Goal: Task Accomplishment & Management: Complete application form

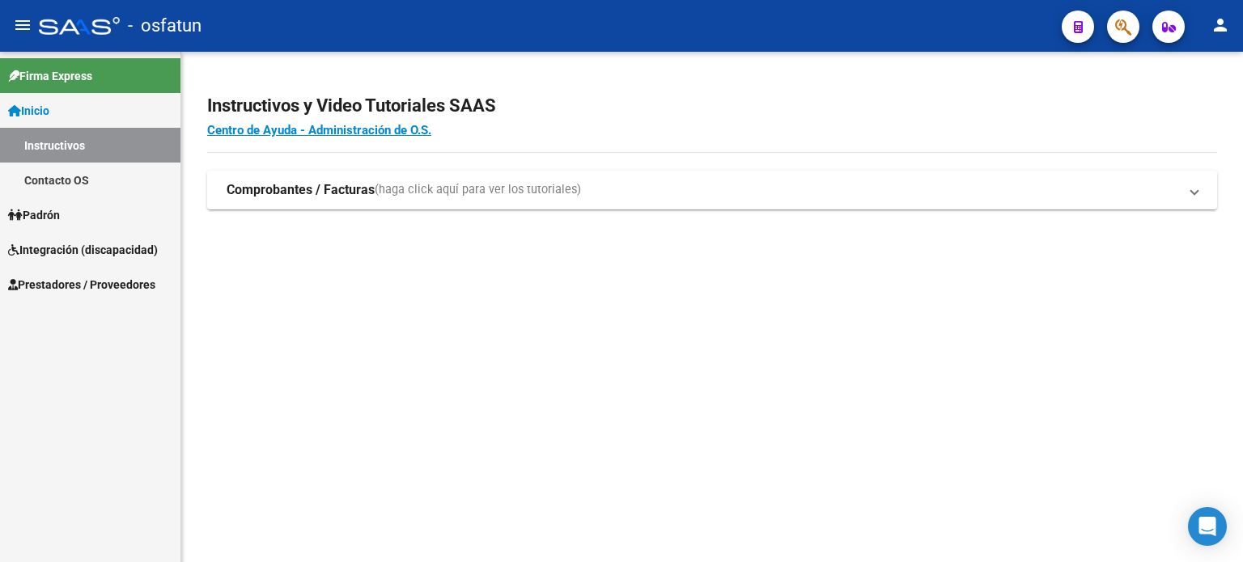
click at [74, 258] on link "Integración (discapacidad)" at bounding box center [90, 249] width 180 height 35
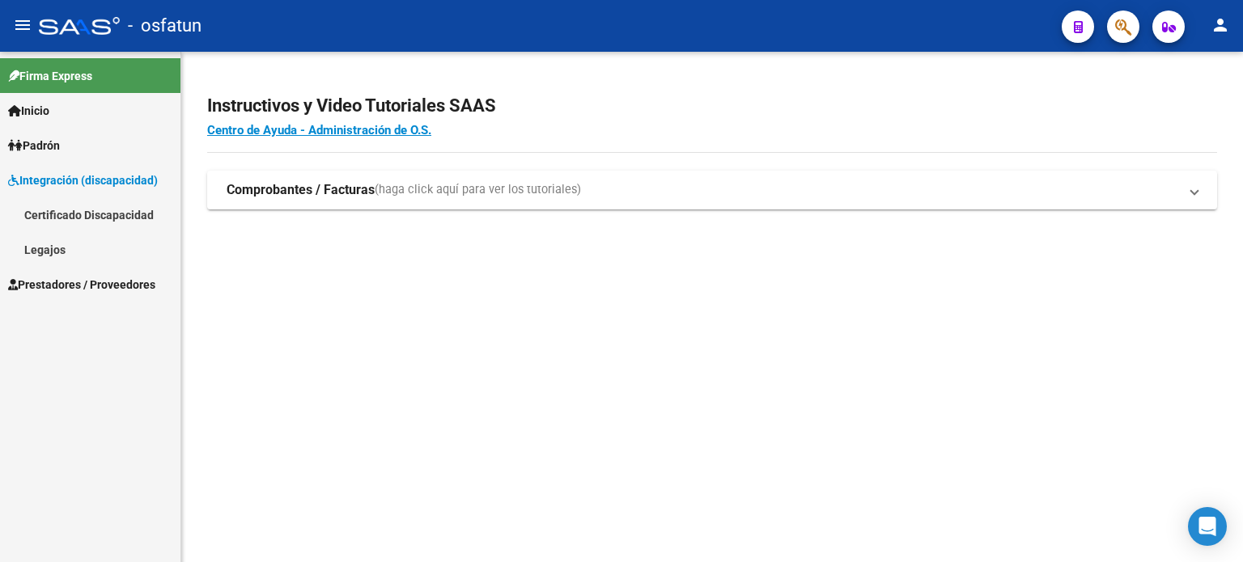
click at [95, 290] on span "Prestadores / Proveedores" at bounding box center [81, 285] width 147 height 18
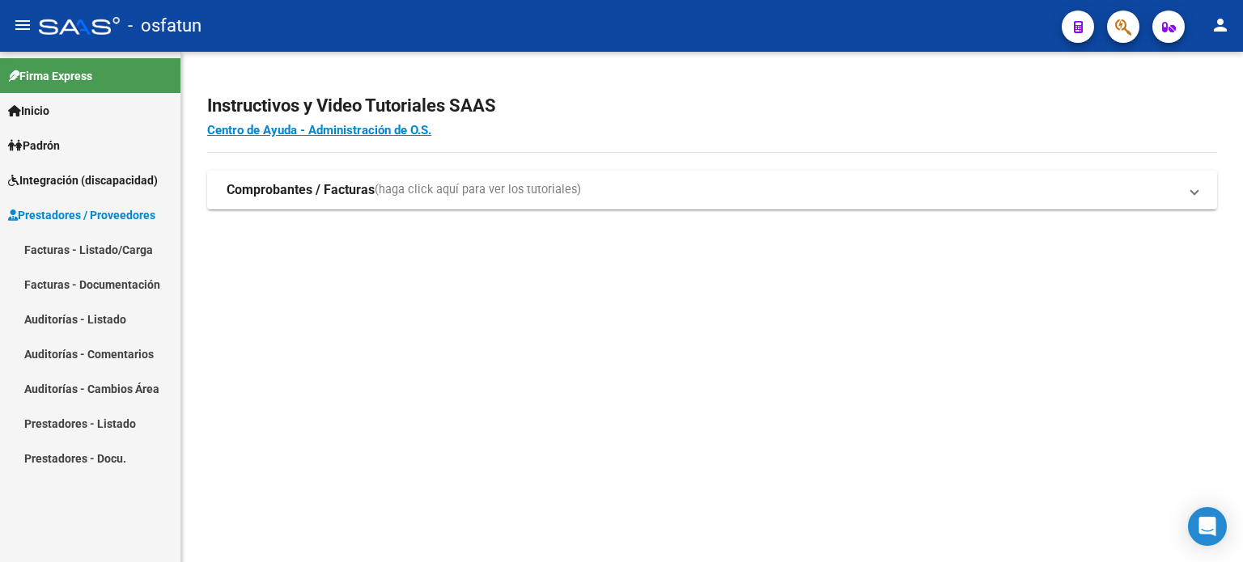
click at [112, 246] on link "Facturas - Listado/Carga" at bounding box center [90, 249] width 180 height 35
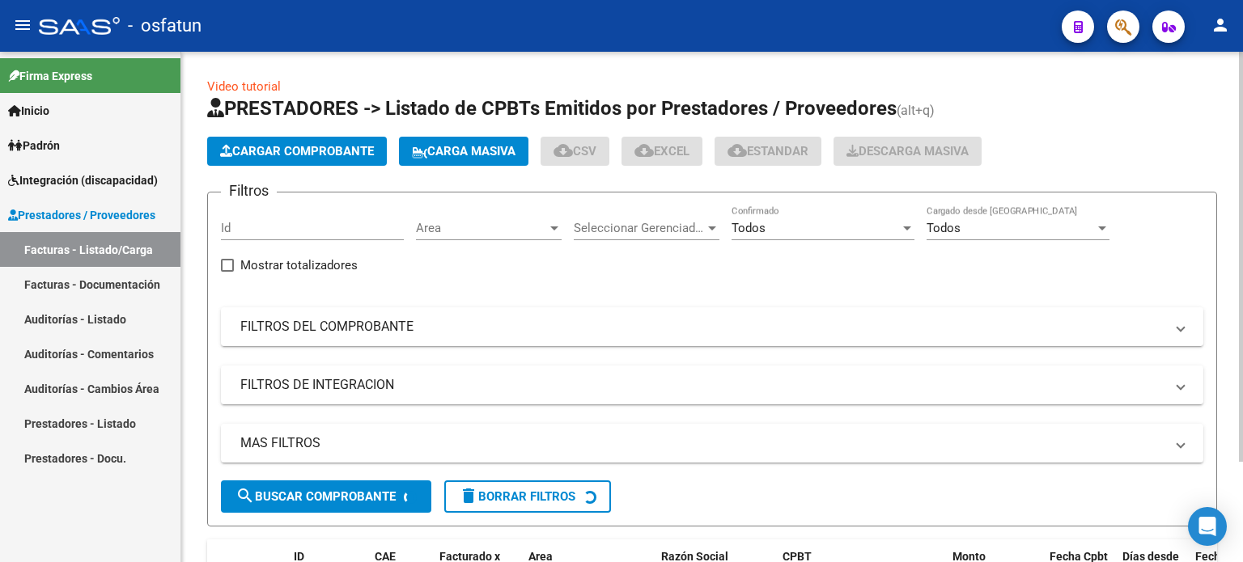
click at [346, 157] on span "Cargar Comprobante" at bounding box center [297, 151] width 154 height 15
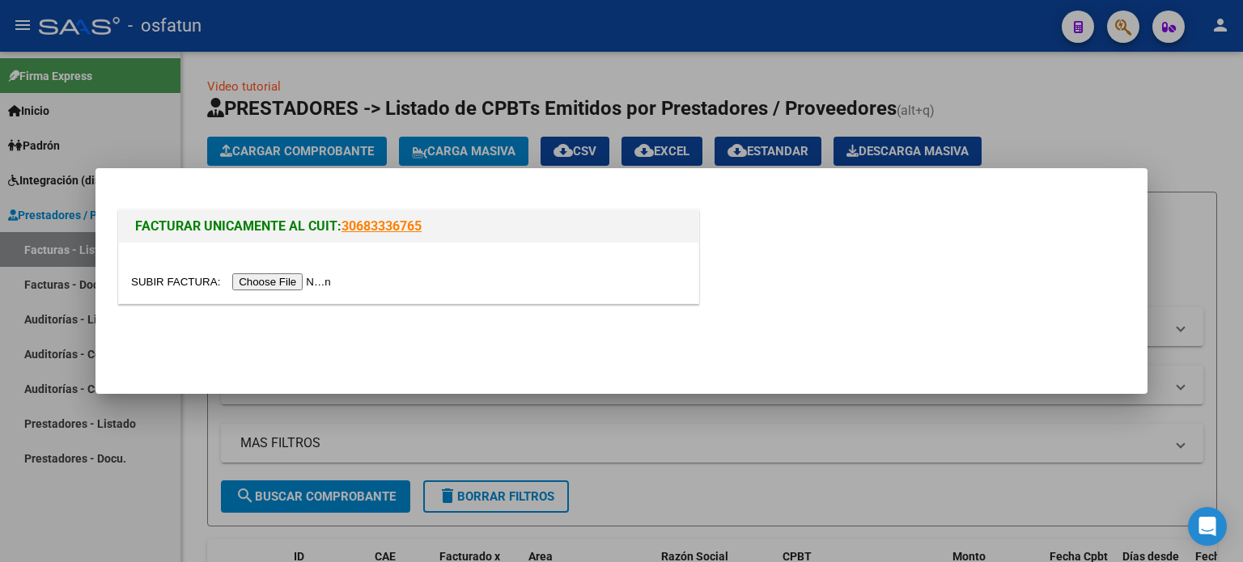
drag, startPoint x: 268, startPoint y: 294, endPoint x: 272, endPoint y: 284, distance: 10.5
click at [268, 293] on div at bounding box center [408, 273] width 579 height 61
click at [272, 284] on input "file" at bounding box center [233, 281] width 205 height 17
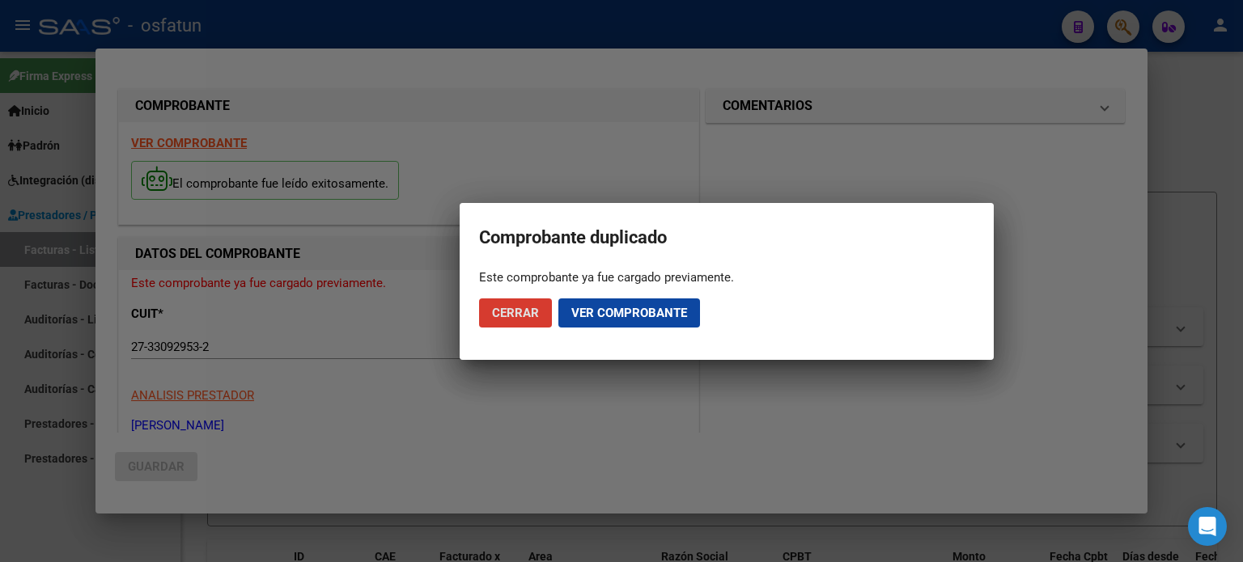
click at [527, 317] on span "Cerrar" at bounding box center [515, 313] width 47 height 15
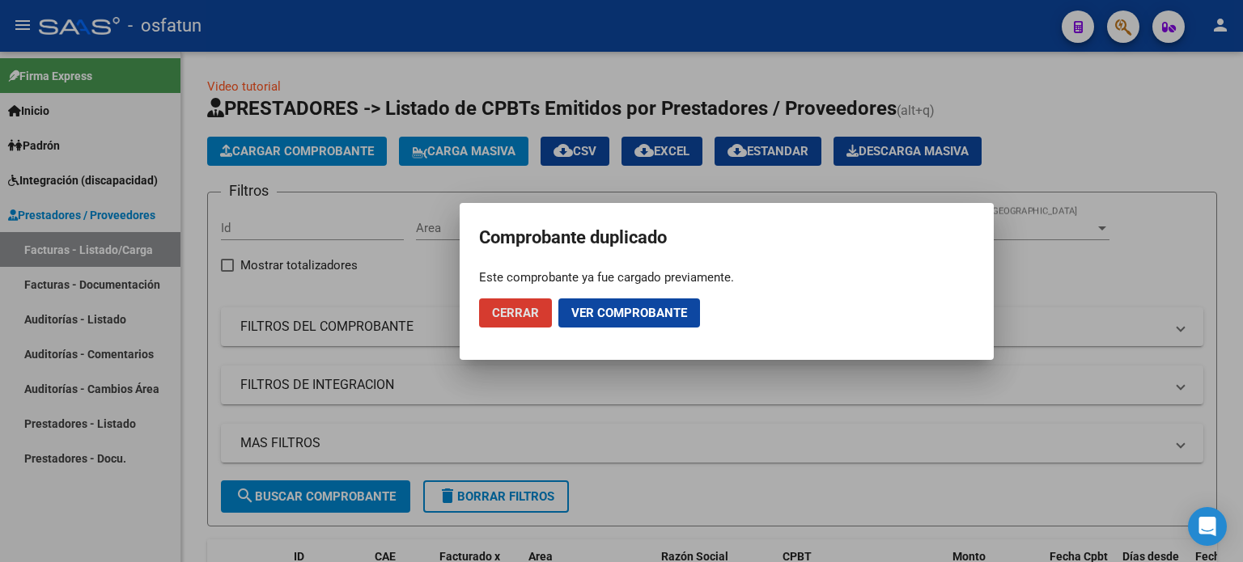
click at [1059, 138] on div at bounding box center [621, 281] width 1243 height 562
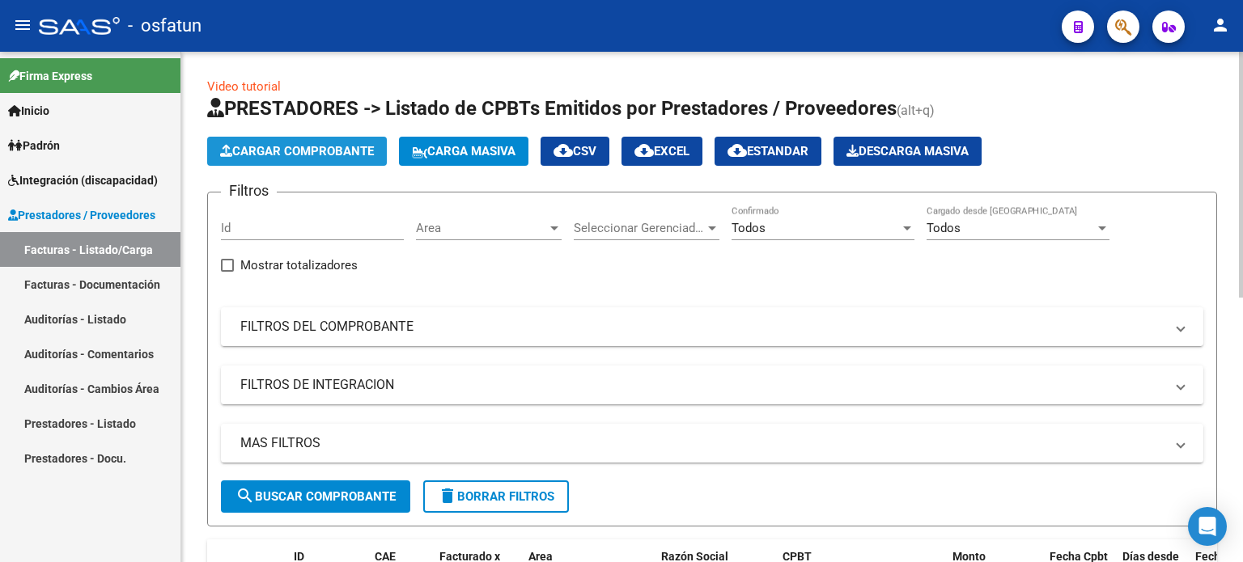
click at [345, 148] on span "Cargar Comprobante" at bounding box center [297, 151] width 154 height 15
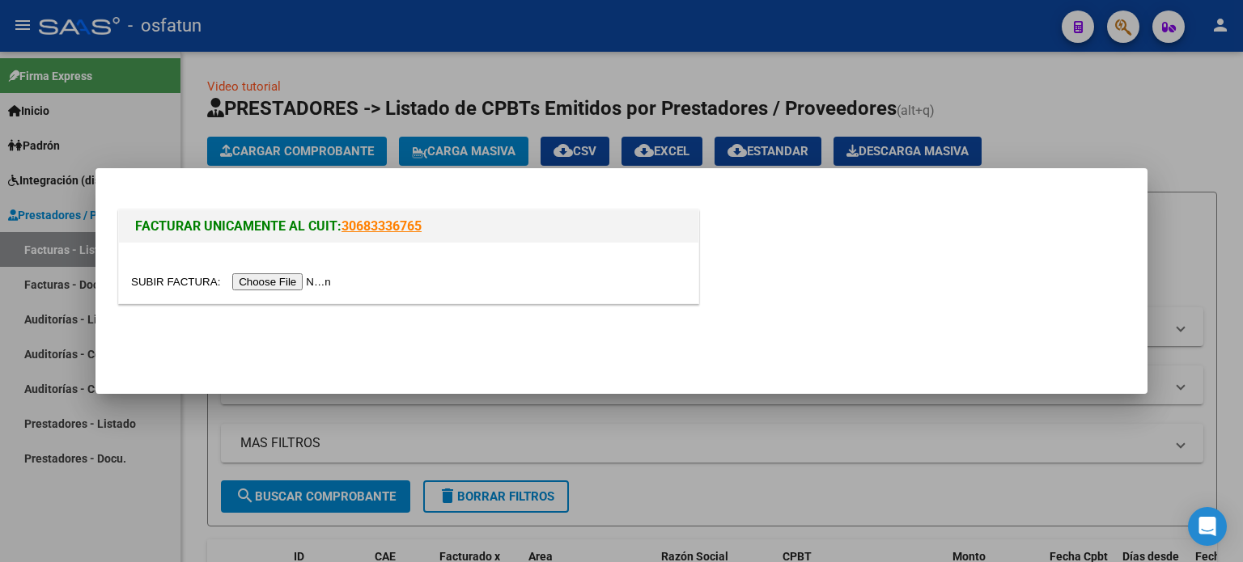
click at [307, 285] on input "file" at bounding box center [233, 281] width 205 height 17
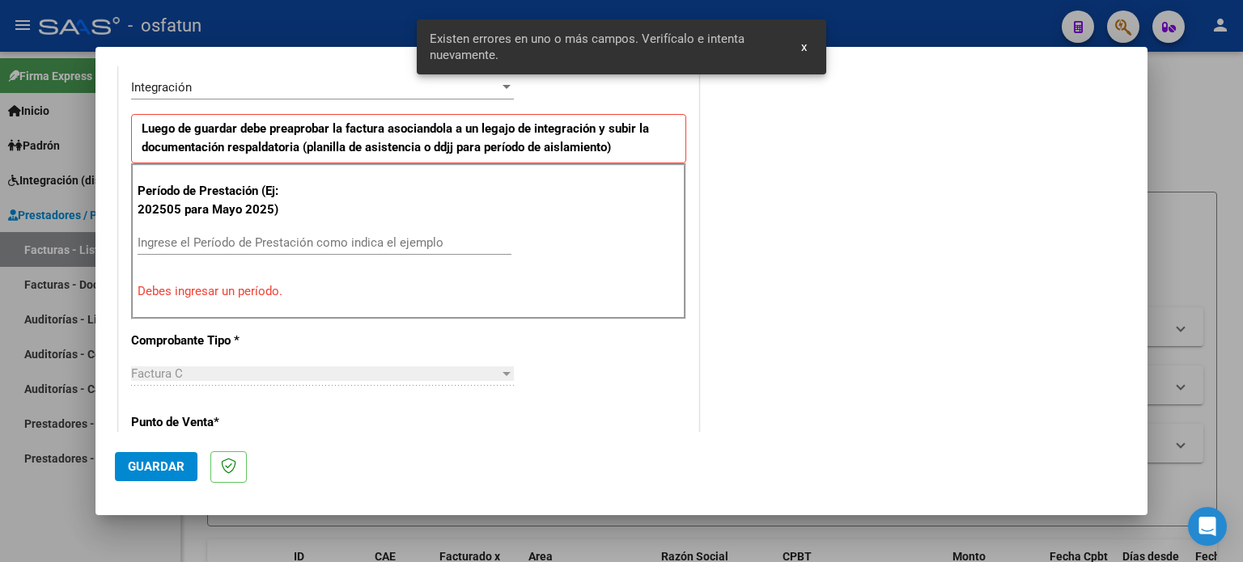
scroll to position [405, 0]
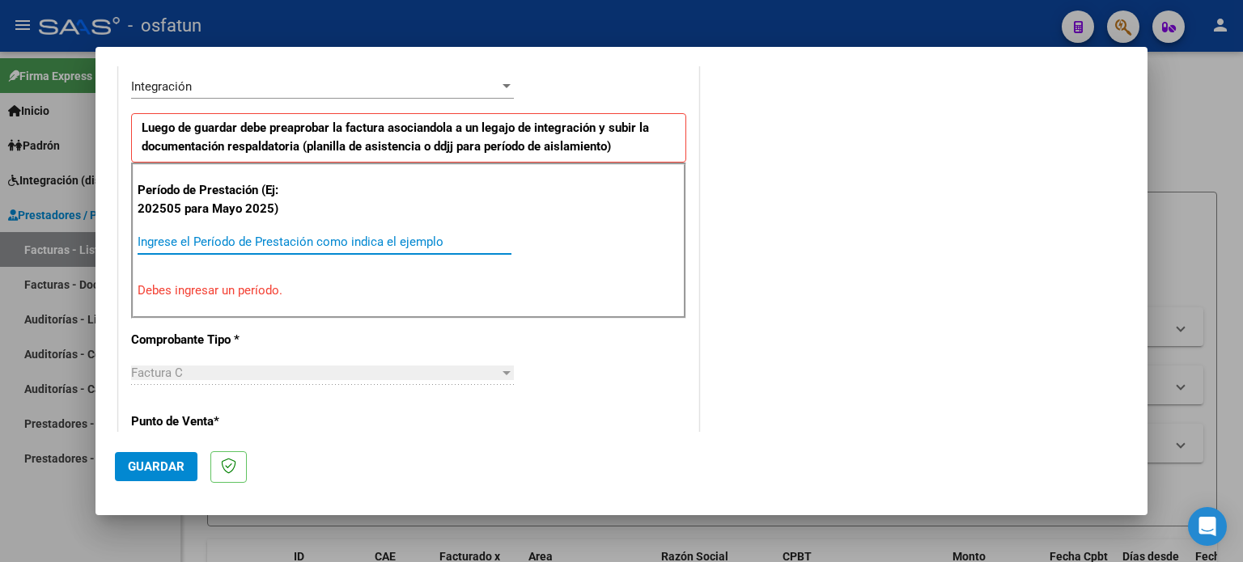
click at [282, 237] on input "Ingrese el Período de Prestación como indica el ejemplo" at bounding box center [325, 242] width 374 height 15
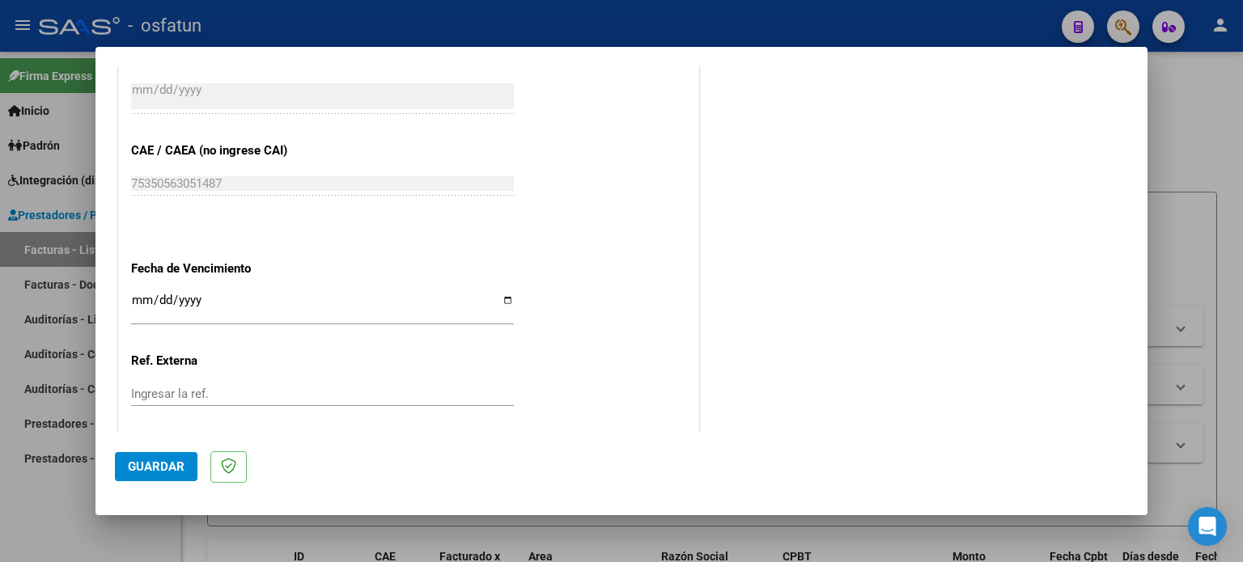
scroll to position [1056, 0]
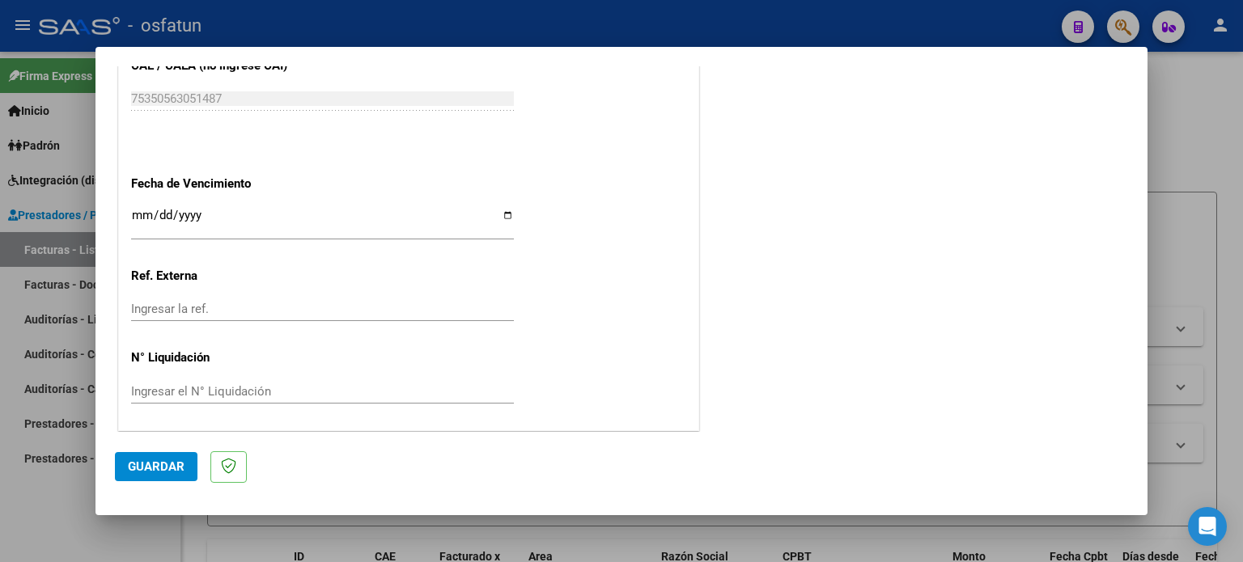
type input "202508"
click at [163, 462] on span "Guardar" at bounding box center [156, 467] width 57 height 15
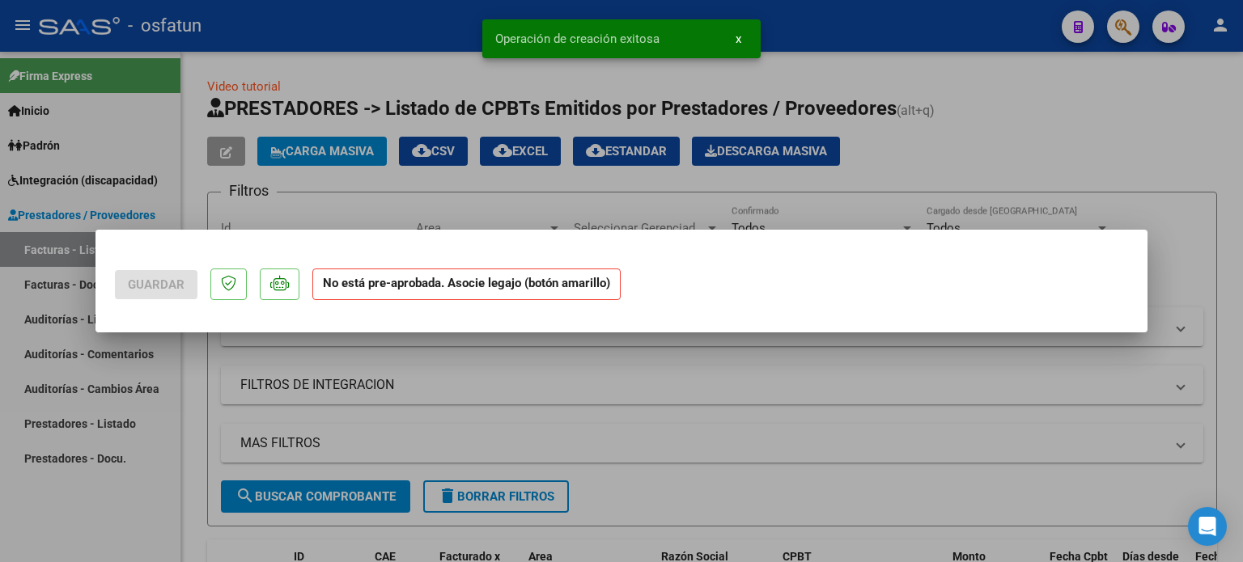
scroll to position [0, 0]
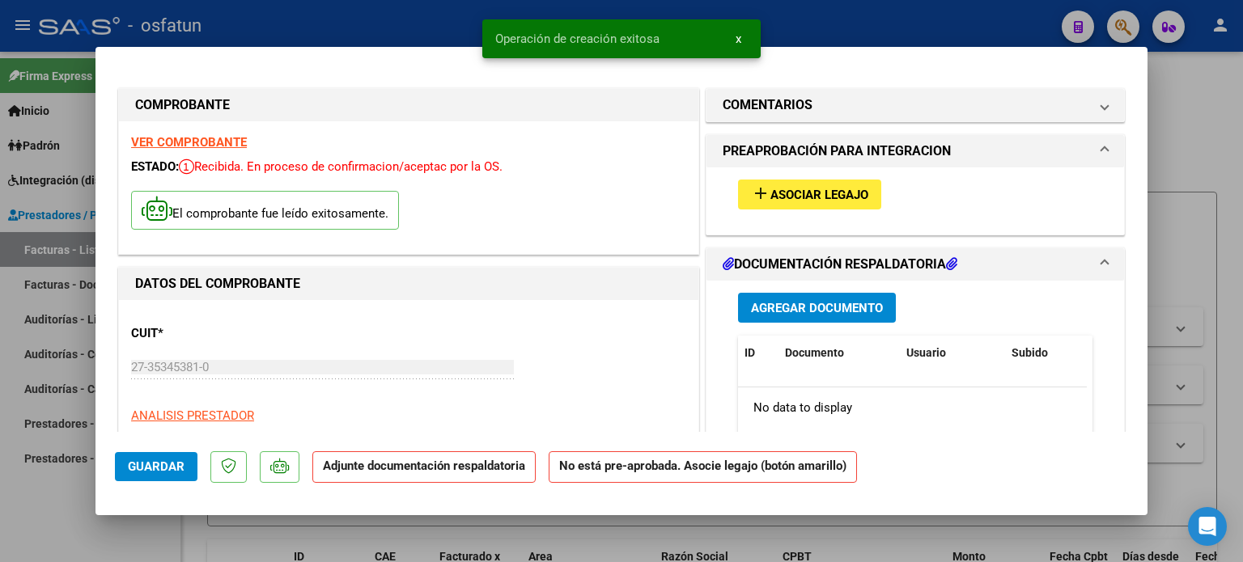
click at [821, 197] on span "Asociar Legajo" at bounding box center [819, 195] width 98 height 15
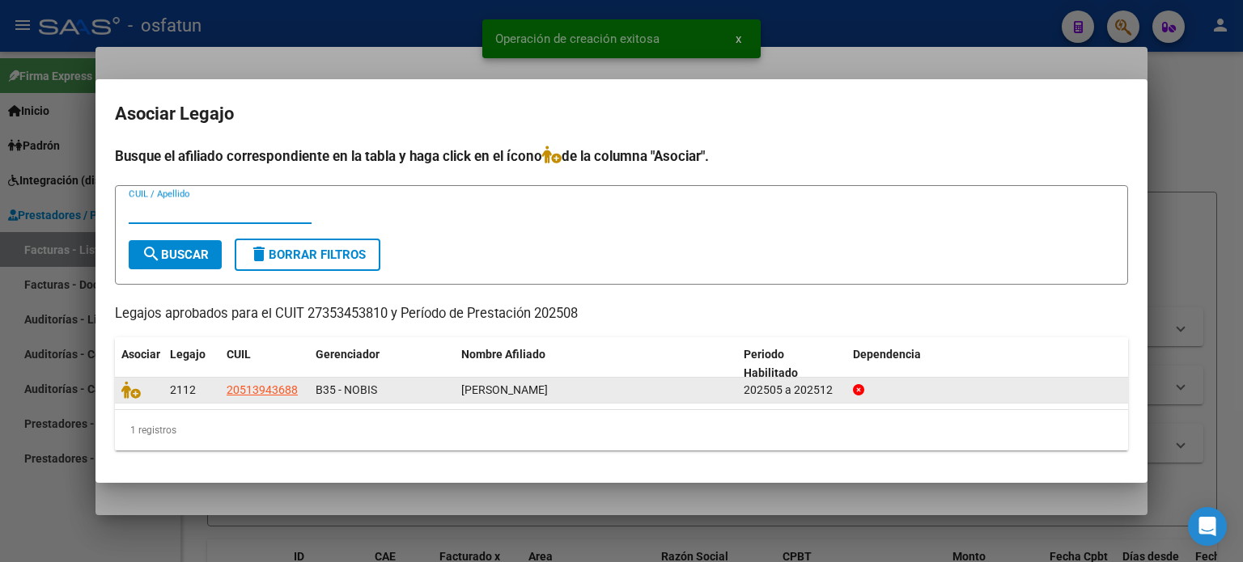
click at [512, 394] on span "[PERSON_NAME]" at bounding box center [504, 389] width 87 height 13
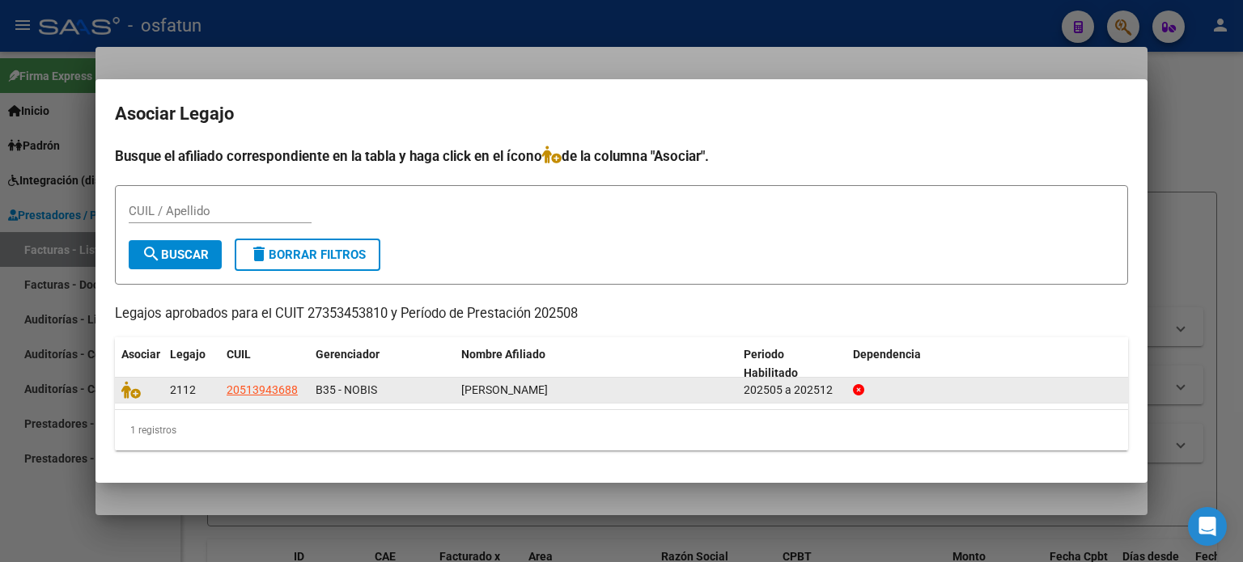
click at [394, 396] on div "B35 - NOBIS" at bounding box center [382, 390] width 133 height 19
click at [482, 395] on span "[PERSON_NAME]" at bounding box center [504, 389] width 87 height 13
click at [164, 388] on datatable-body-cell "2112" at bounding box center [191, 390] width 57 height 25
click at [137, 391] on icon at bounding box center [130, 390] width 19 height 18
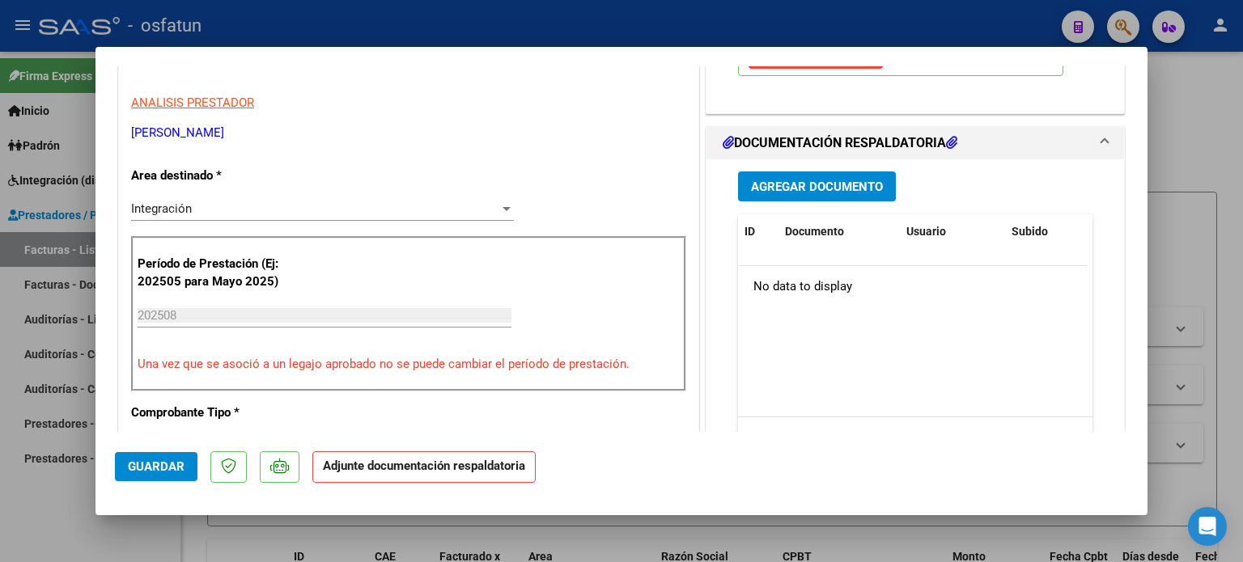
scroll to position [324, 0]
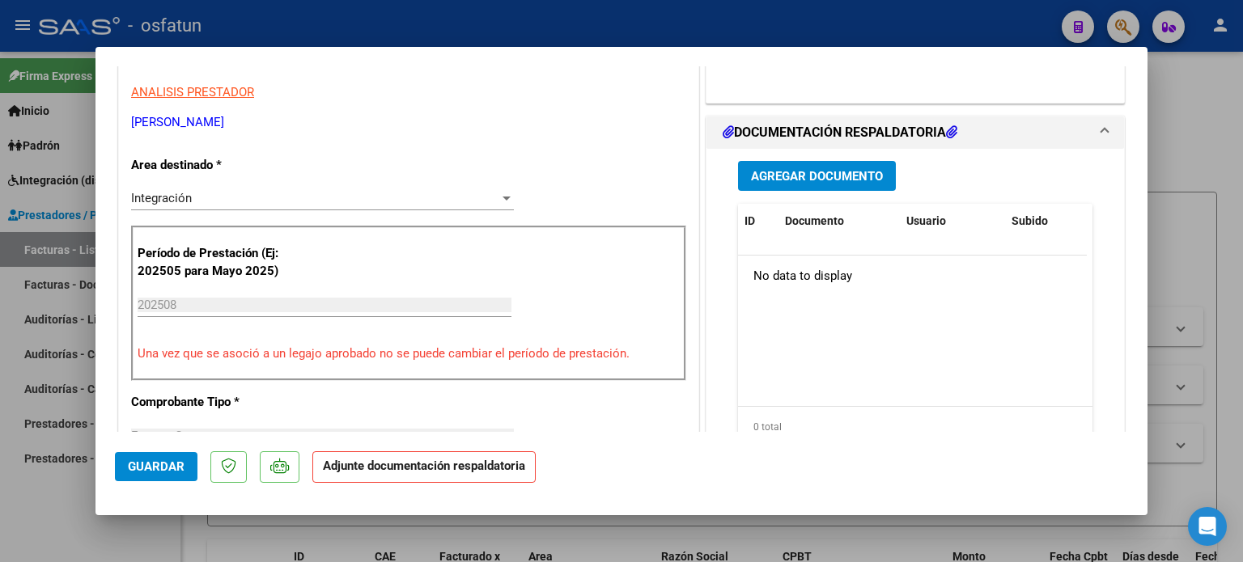
click at [847, 179] on span "Agregar Documento" at bounding box center [817, 176] width 132 height 15
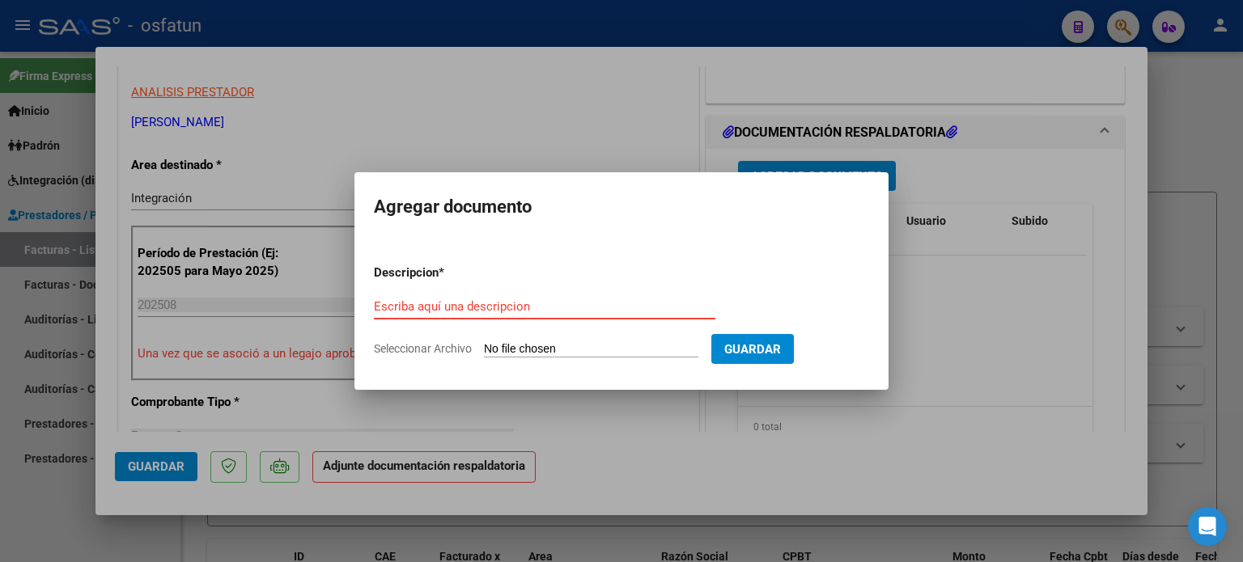
click at [576, 348] on input "Seleccionar Archivo" at bounding box center [591, 349] width 214 height 15
click at [561, 342] on input "Seleccionar Archivo" at bounding box center [591, 349] width 214 height 15
type input "C:\fakepath\P.A-Nobis-[PERSON_NAME]-08.25-319.pdf"
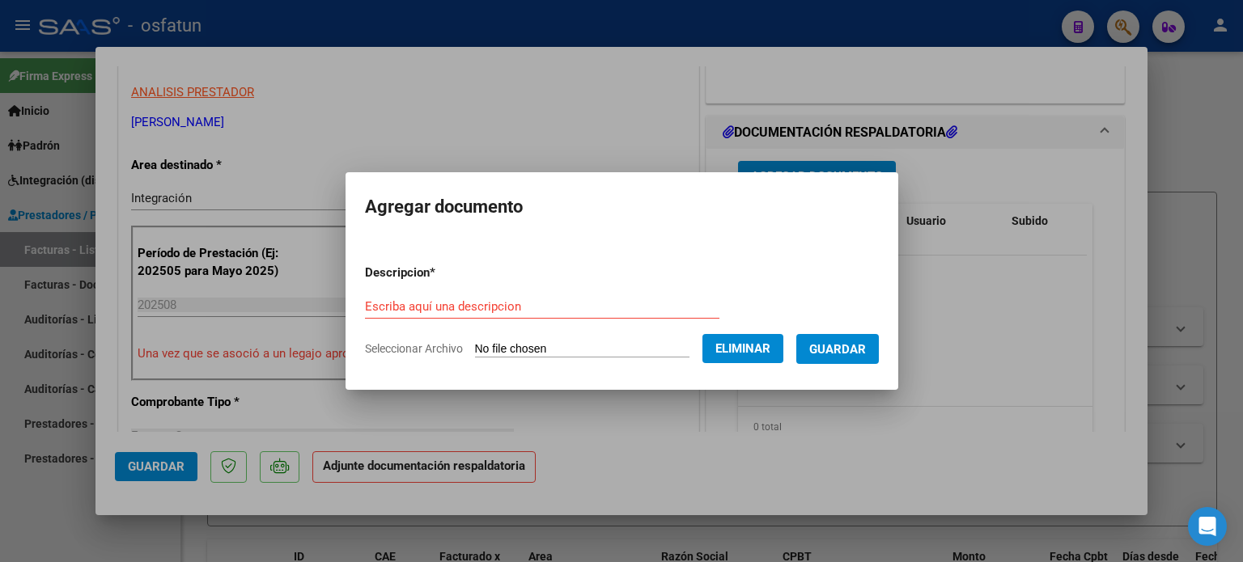
click at [493, 303] on input "Escriba aquí una descripcion" at bounding box center [542, 306] width 354 height 15
type input "i"
click at [853, 337] on button "Guardar" at bounding box center [837, 349] width 83 height 30
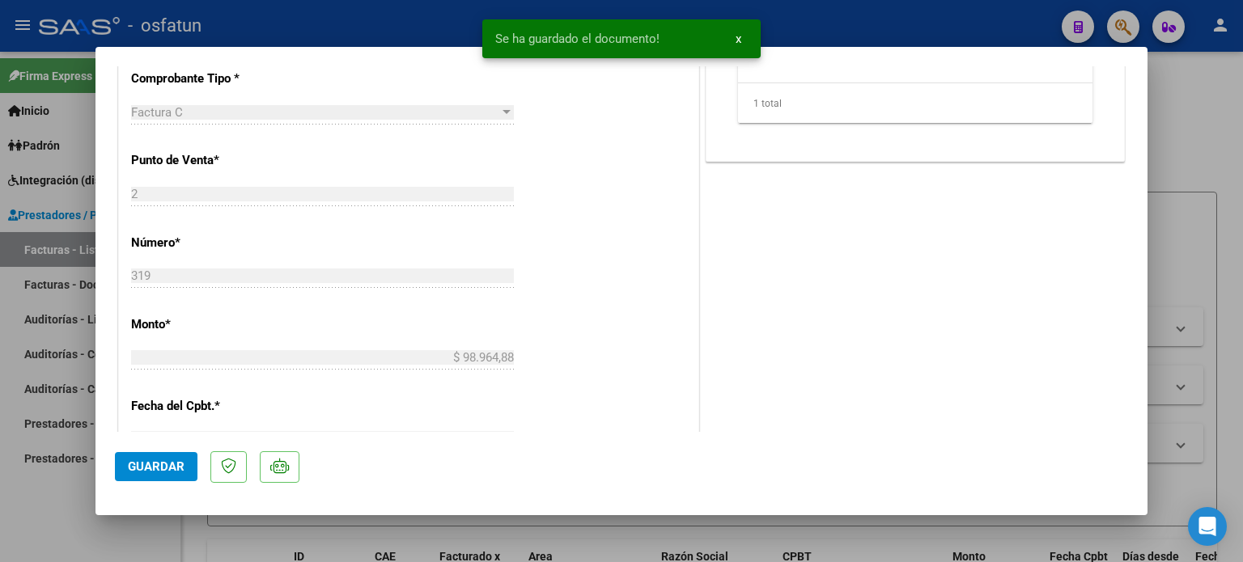
scroll to position [162, 0]
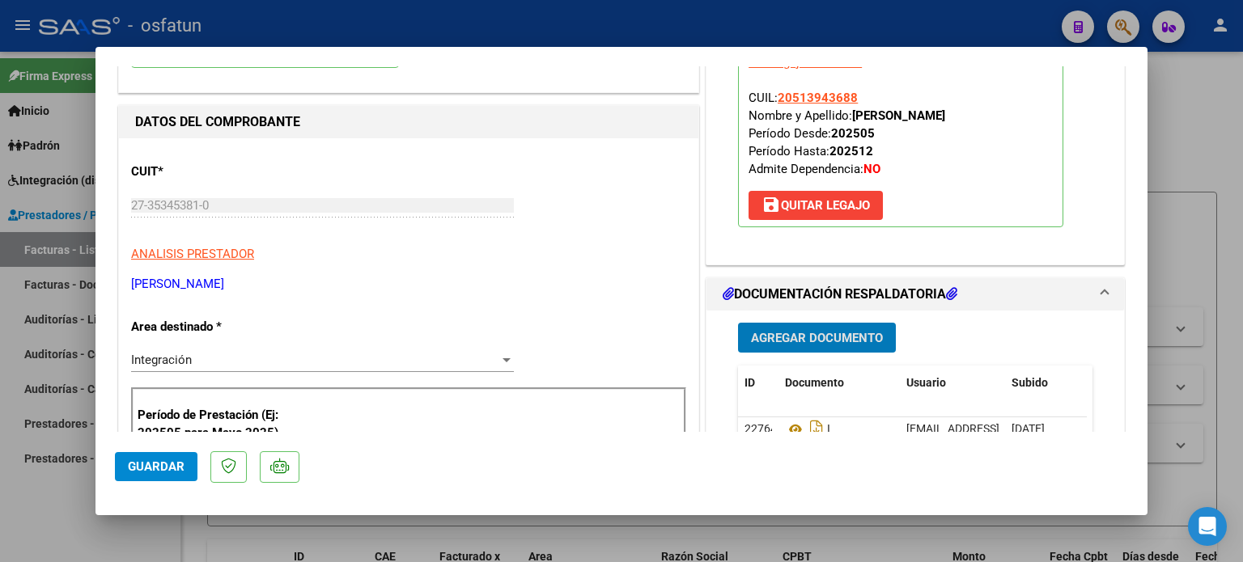
click at [179, 472] on span "Guardar" at bounding box center [156, 467] width 57 height 15
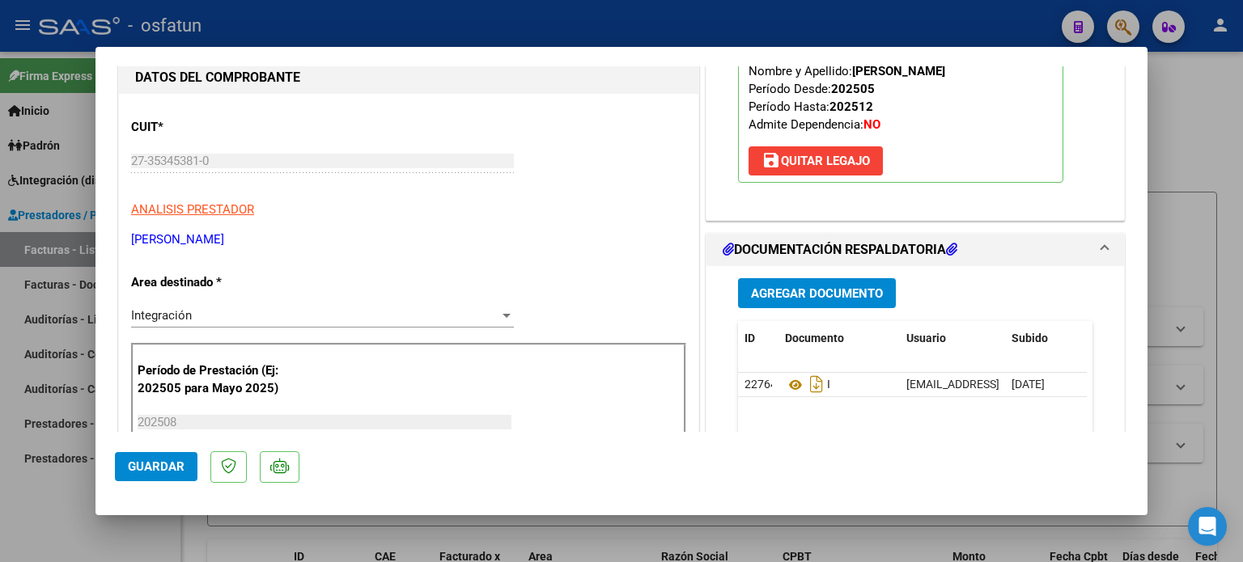
scroll to position [243, 0]
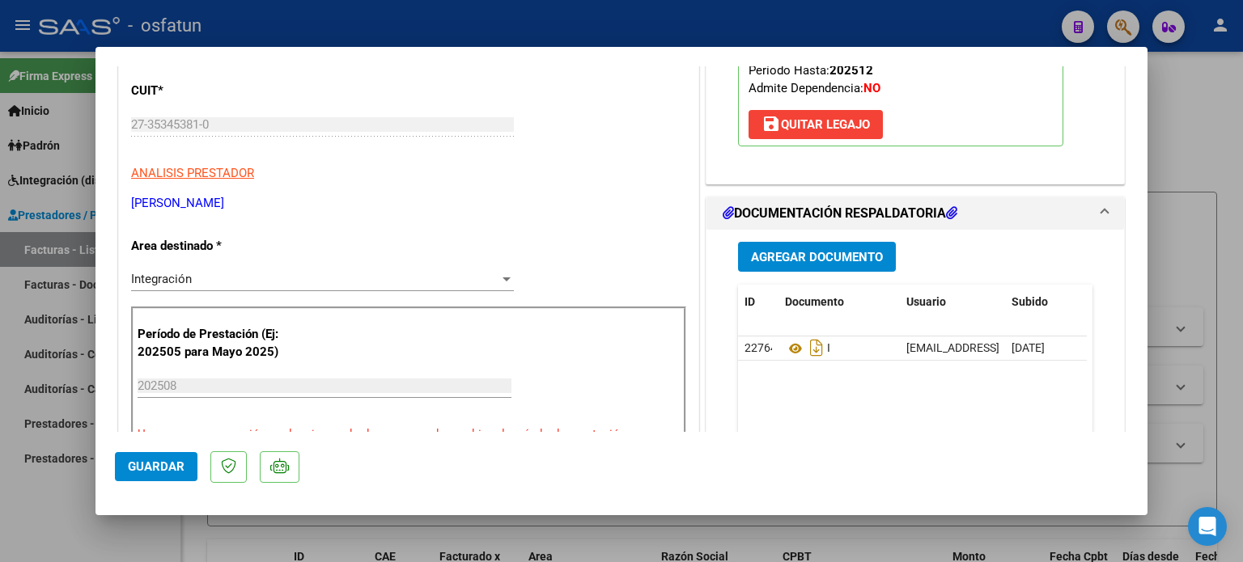
click at [159, 475] on button "Guardar" at bounding box center [156, 466] width 83 height 29
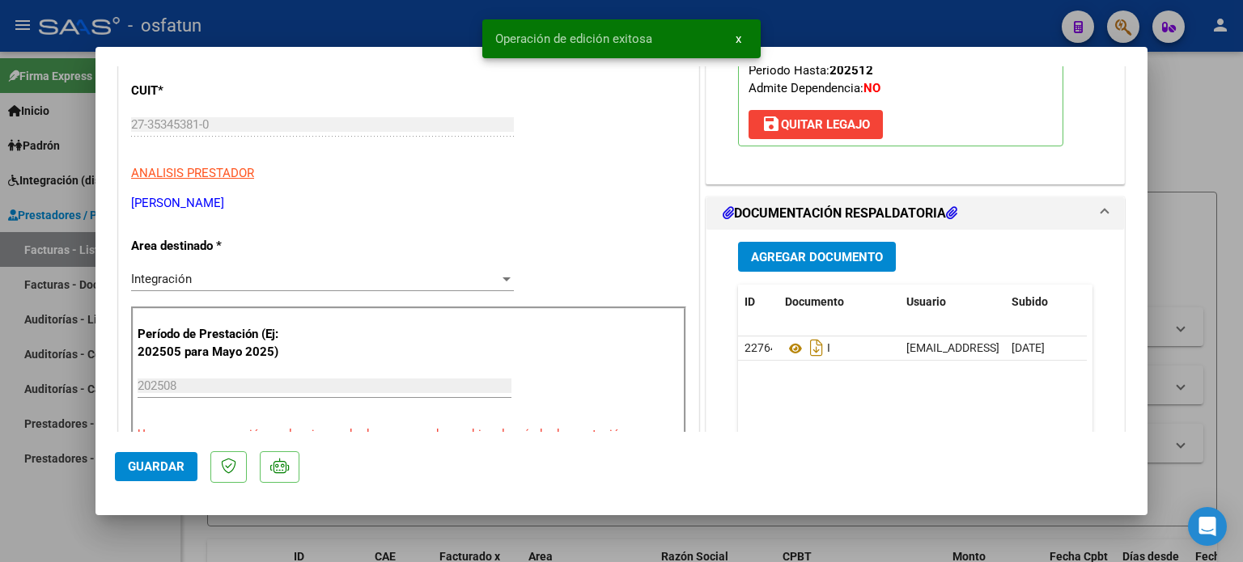
click at [1148, 125] on div at bounding box center [621, 281] width 1243 height 562
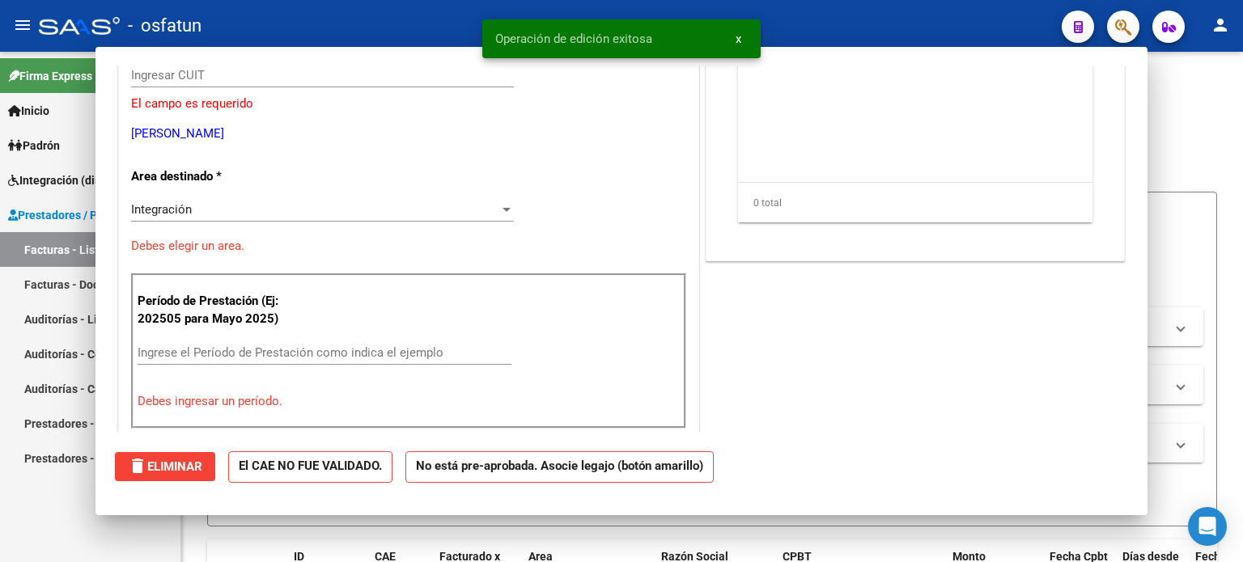
scroll to position [0, 0]
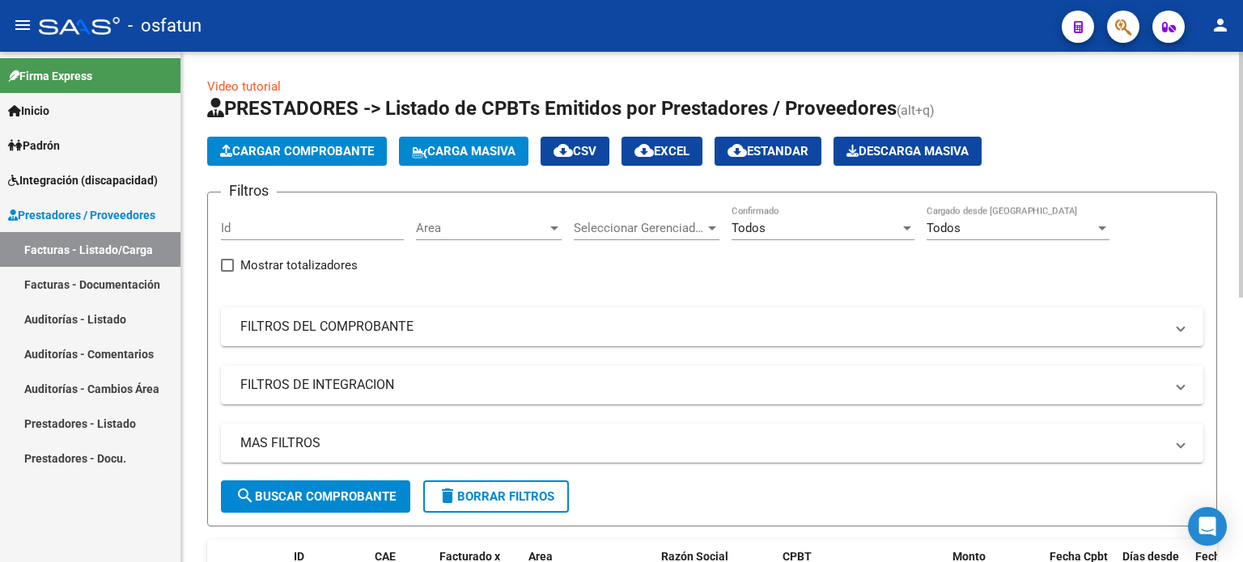
click at [298, 162] on button "Cargar Comprobante" at bounding box center [297, 151] width 180 height 29
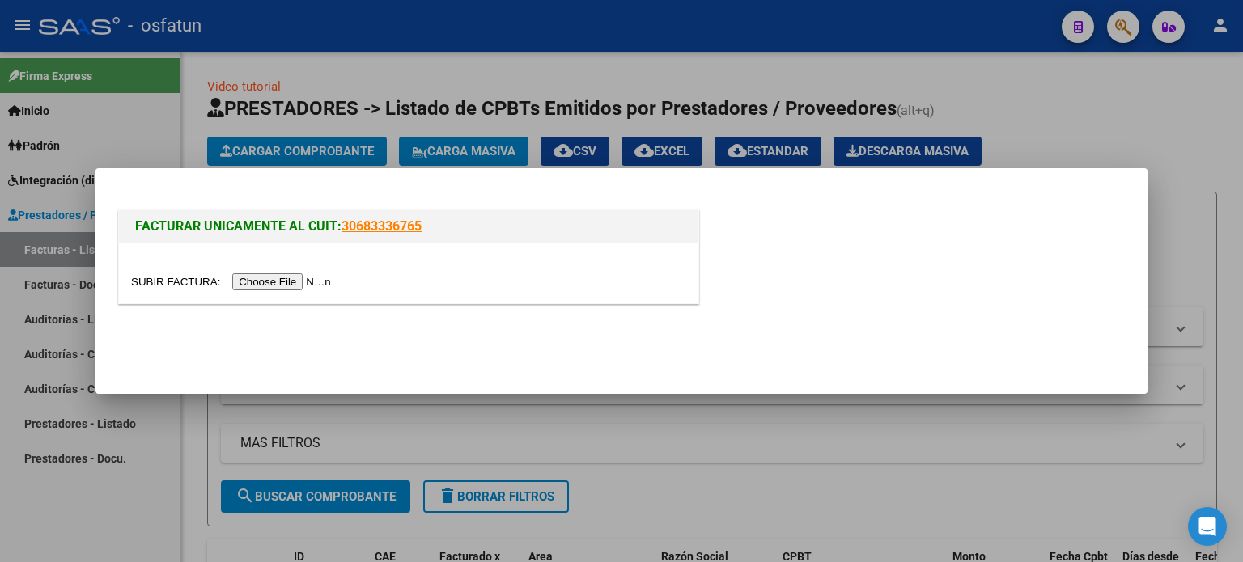
click at [299, 286] on input "file" at bounding box center [233, 281] width 205 height 17
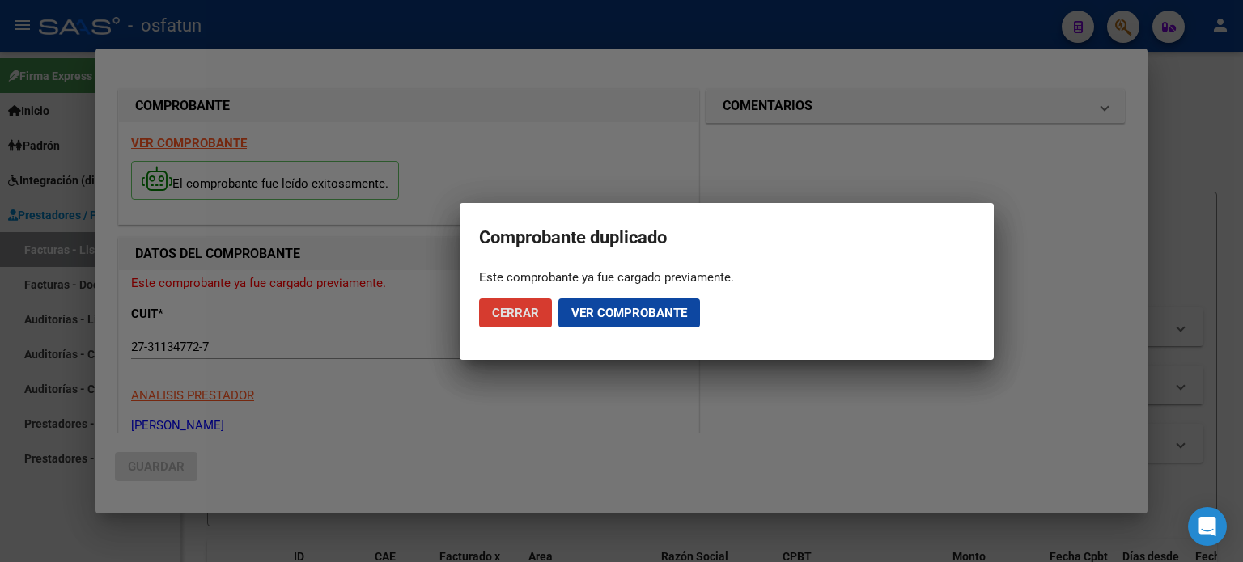
click at [519, 312] on span "Cerrar" at bounding box center [515, 313] width 47 height 15
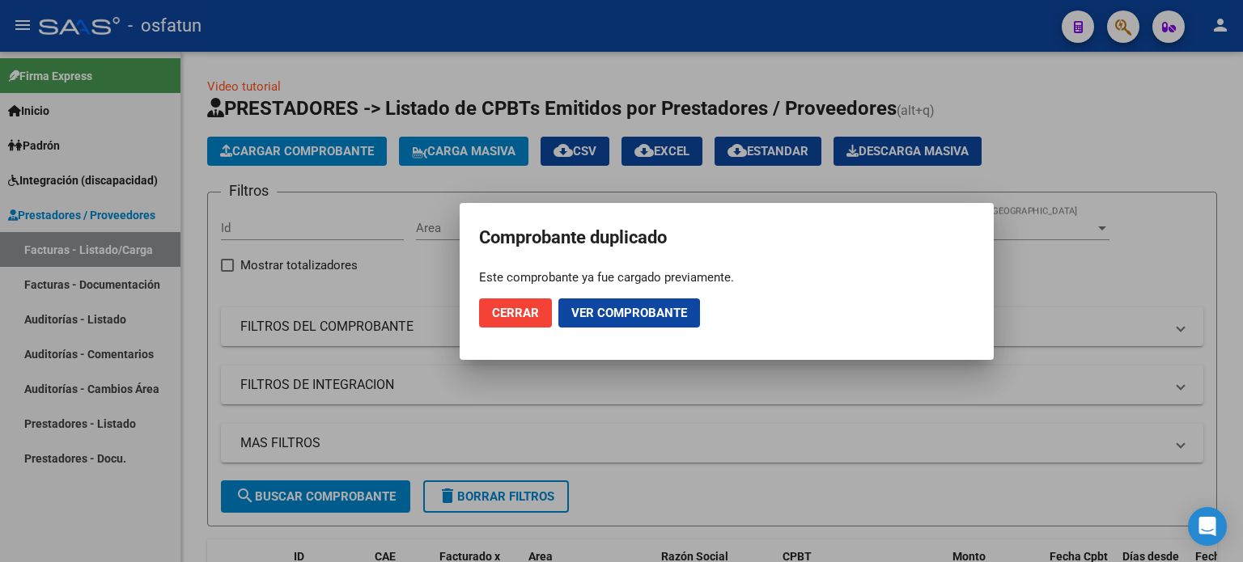
drag, startPoint x: 515, startPoint y: 329, endPoint x: 518, endPoint y: 321, distance: 8.4
click at [515, 327] on mat-dialog-actions "Cerrar Ver comprobante" at bounding box center [726, 313] width 495 height 55
click at [518, 320] on span "Cerrar" at bounding box center [515, 313] width 47 height 15
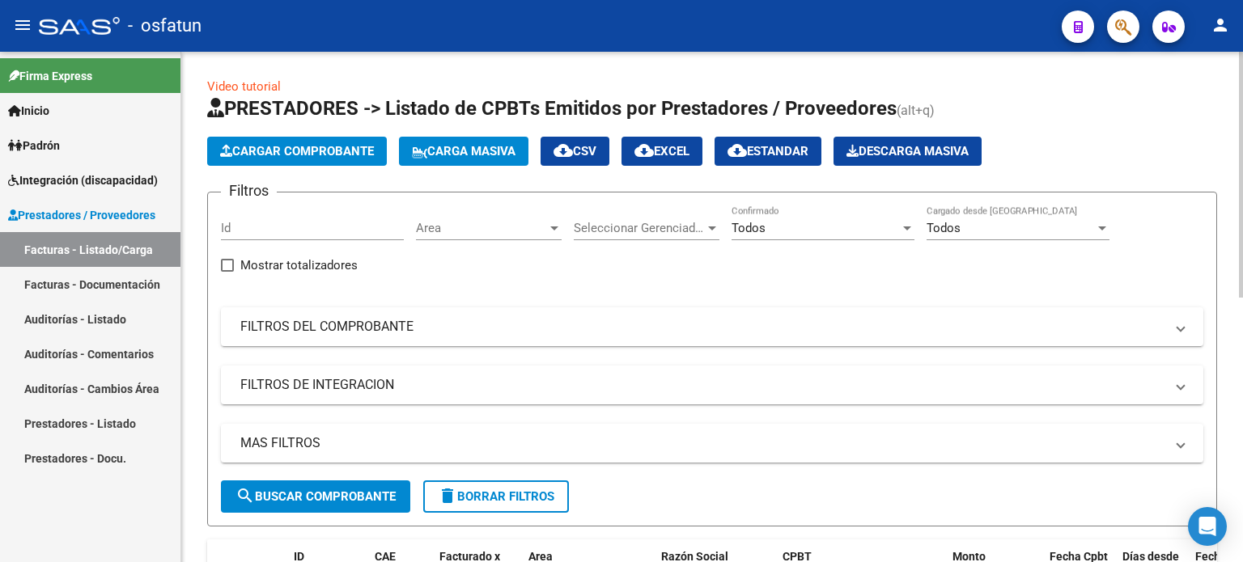
click at [319, 148] on span "Cargar Comprobante" at bounding box center [297, 151] width 154 height 15
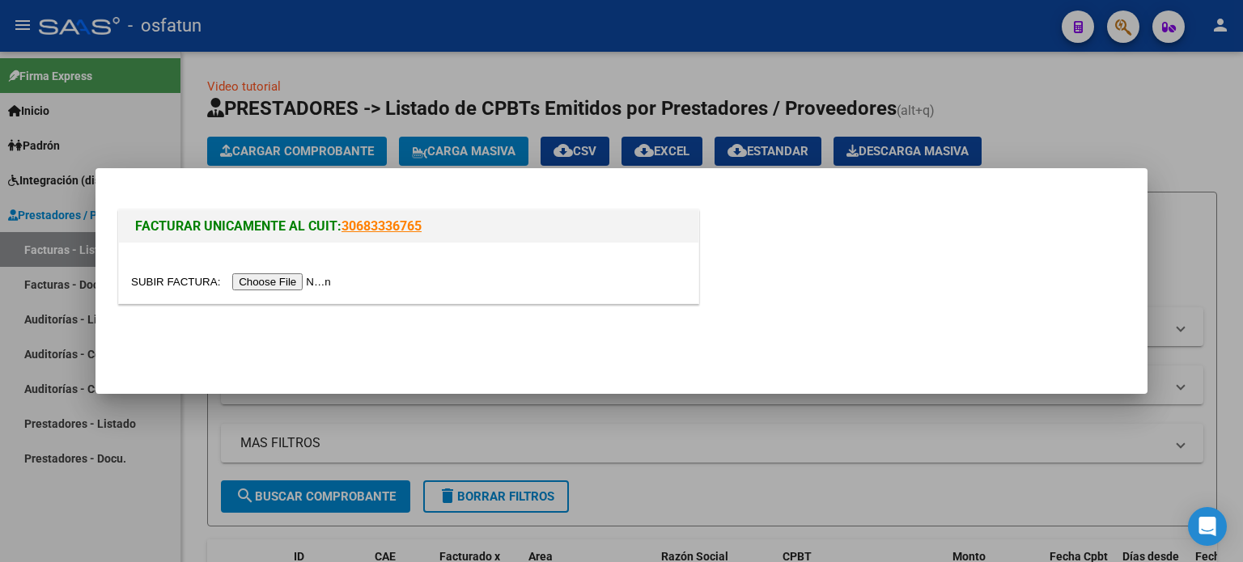
click at [324, 280] on input "file" at bounding box center [233, 281] width 205 height 17
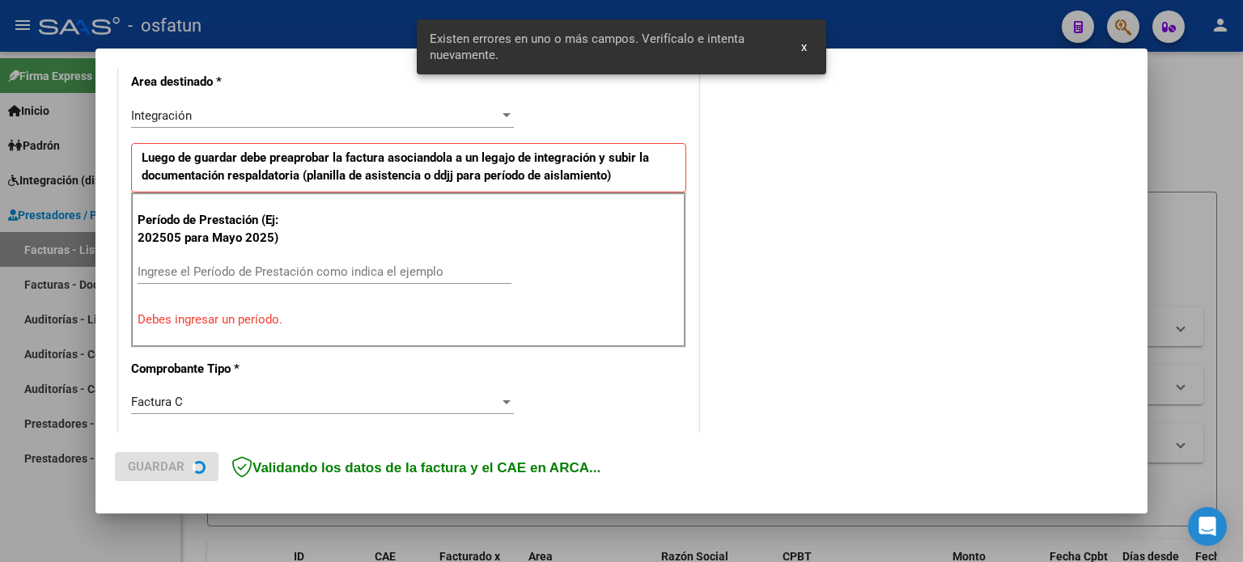
scroll to position [379, 0]
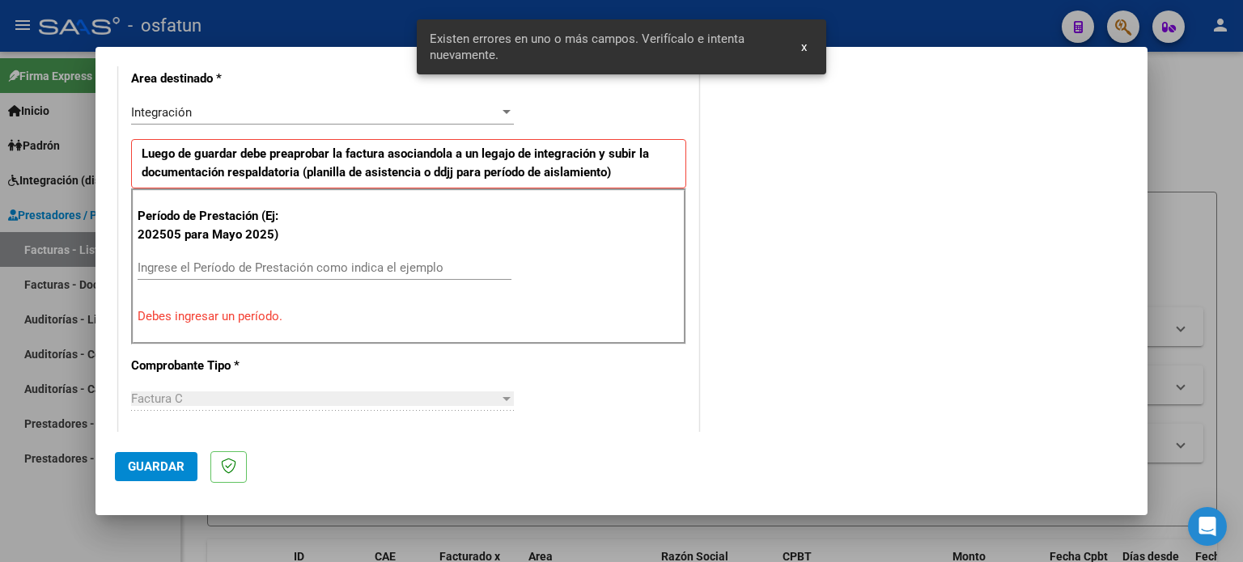
click at [257, 268] on input "Ingrese el Período de Prestación como indica el ejemplo" at bounding box center [325, 268] width 374 height 15
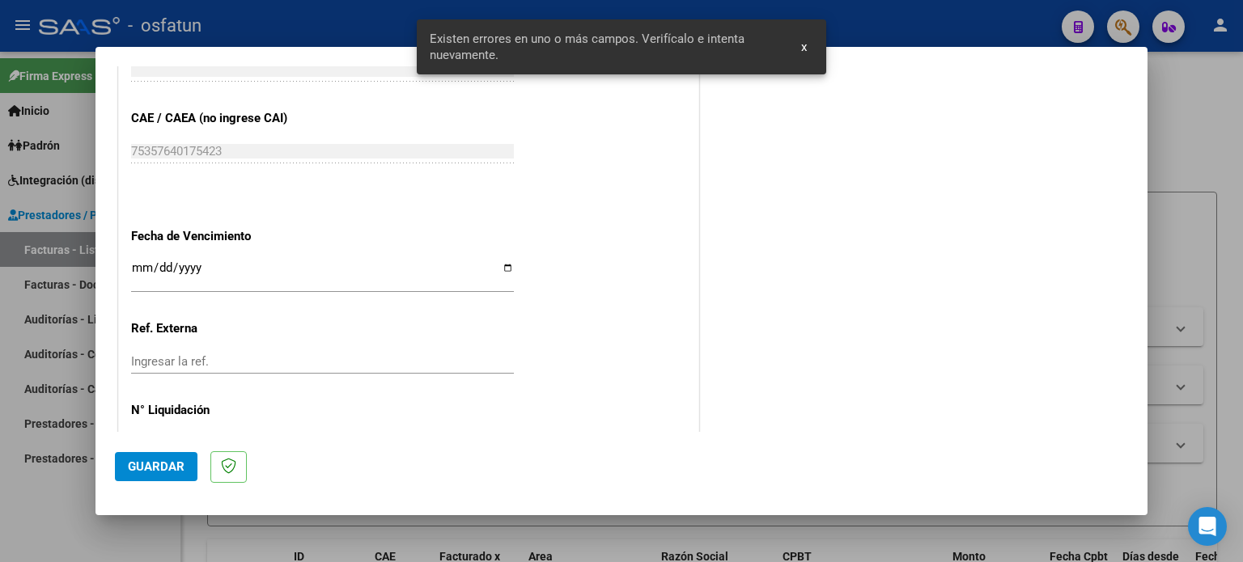
scroll to position [1056, 0]
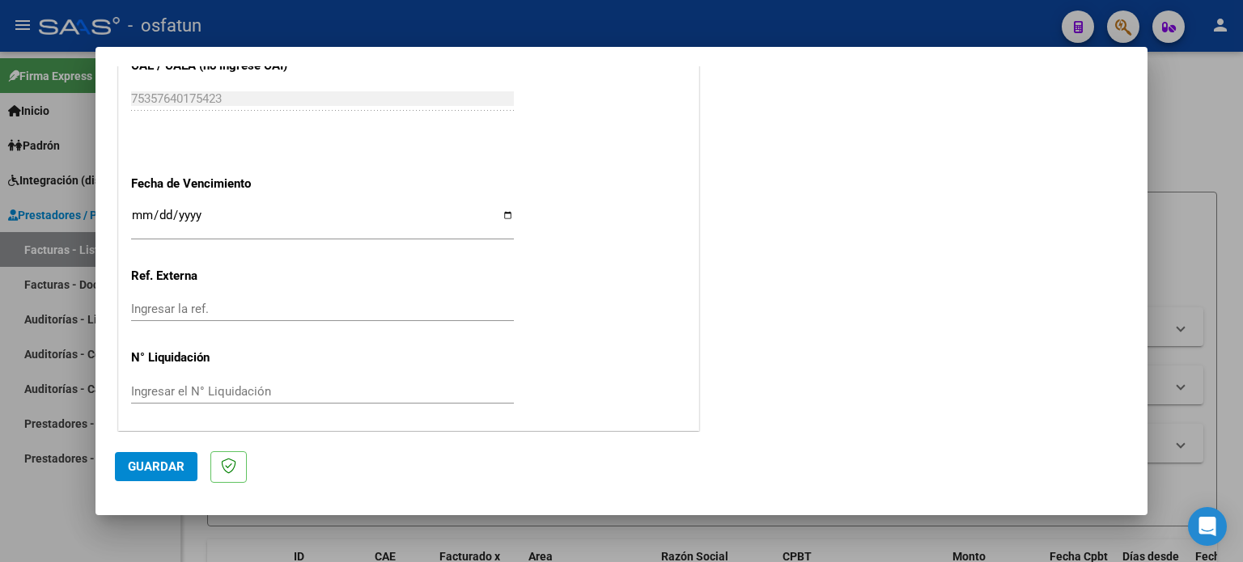
type input "202508"
click at [176, 470] on span "Guardar" at bounding box center [156, 467] width 57 height 15
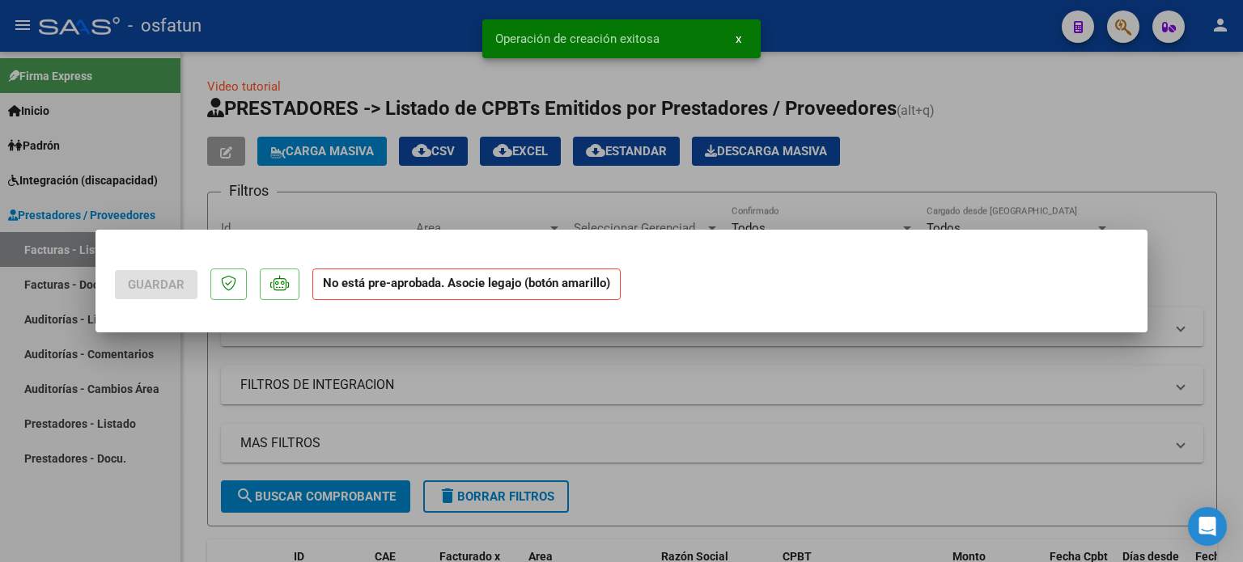
scroll to position [0, 0]
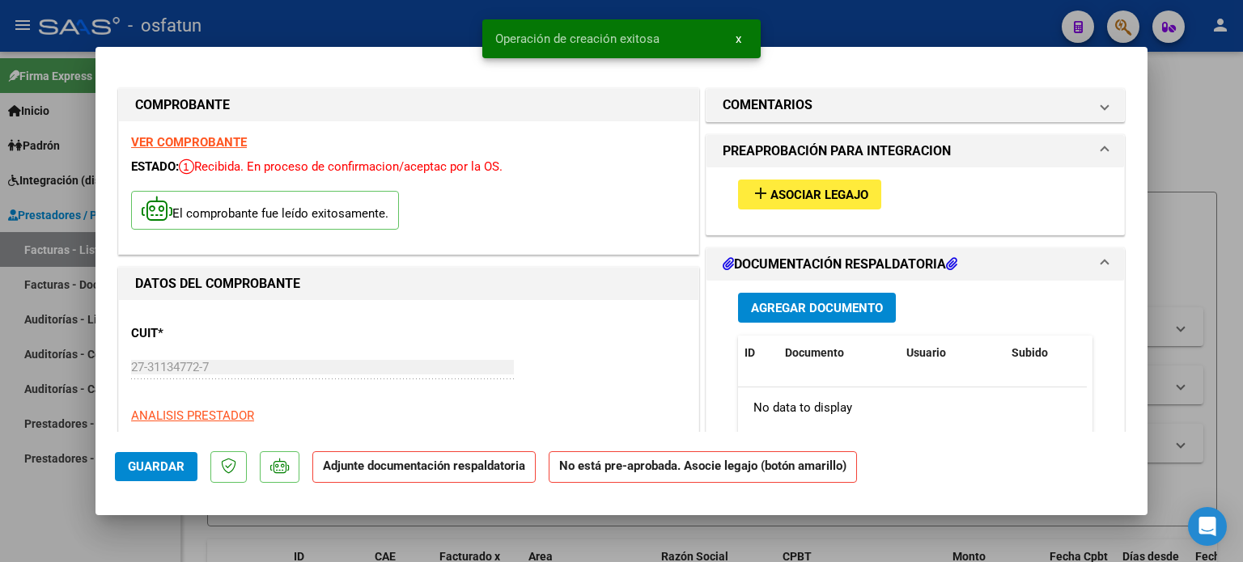
click at [793, 189] on span "Asociar Legajo" at bounding box center [819, 195] width 98 height 15
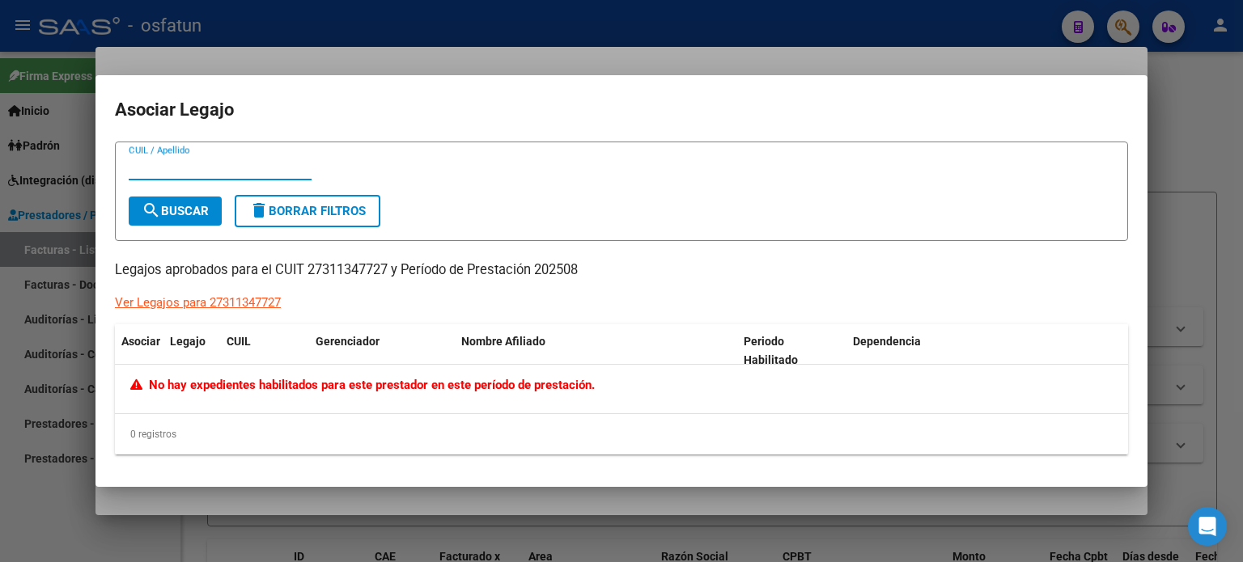
drag, startPoint x: 1178, startPoint y: 81, endPoint x: 1164, endPoint y: 81, distance: 13.8
click at [1176, 81] on div at bounding box center [621, 281] width 1243 height 562
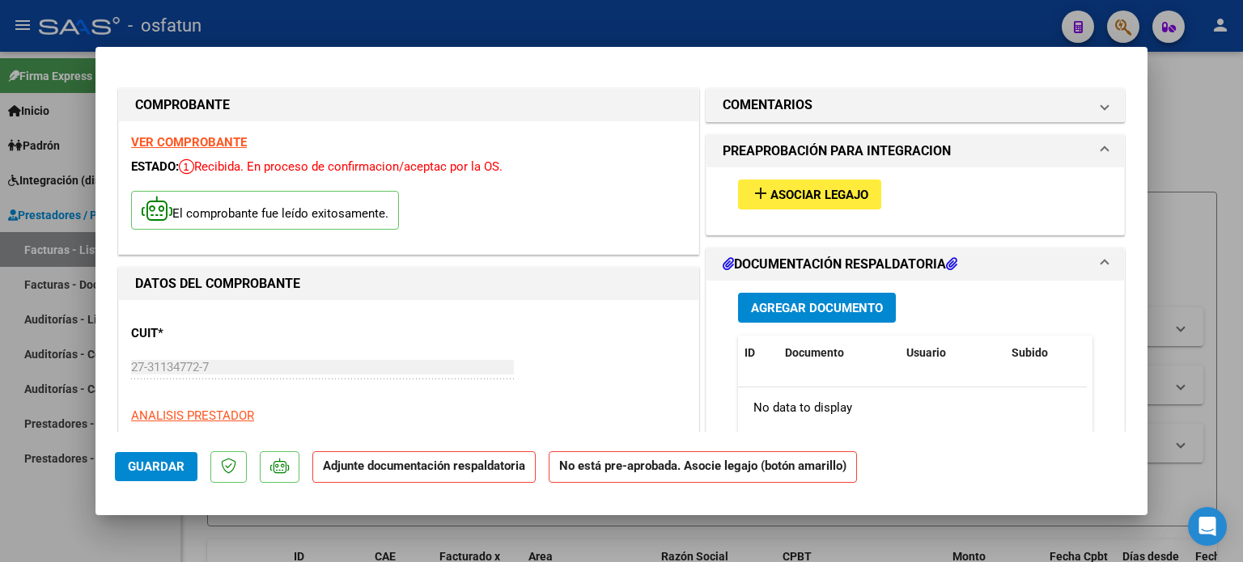
click at [1175, 129] on div at bounding box center [621, 281] width 1243 height 562
type input "$ 0,00"
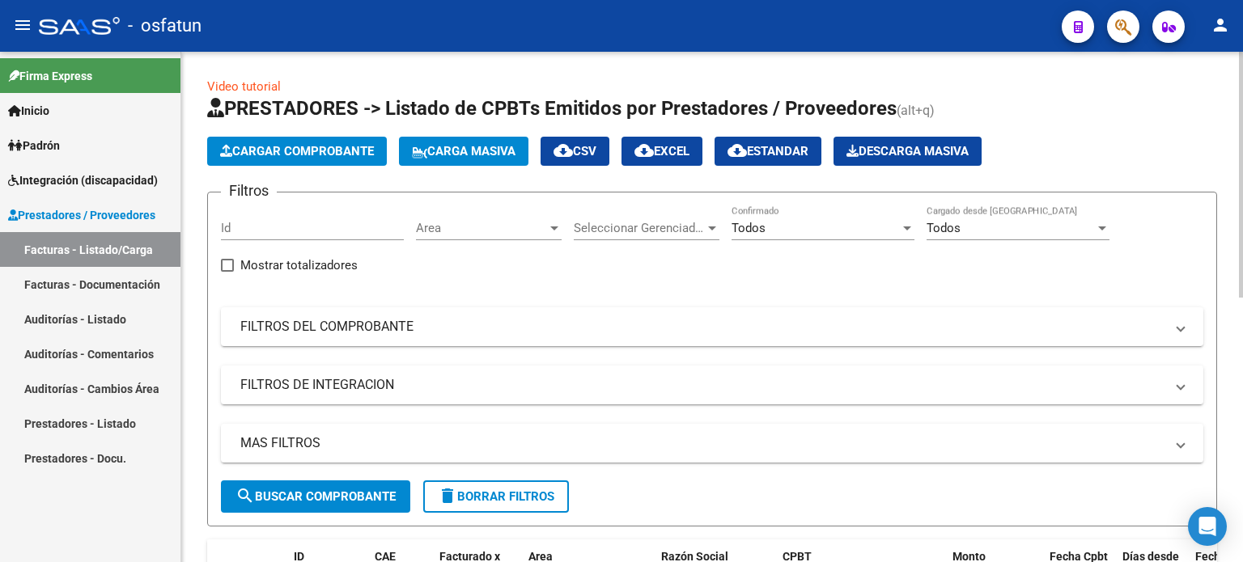
click at [334, 134] on app-list-header "PRESTADORES -> Listado de CPBTs Emitidos por Prestadores / Proveedores (alt+q) …" at bounding box center [712, 310] width 1010 height 431
click at [354, 148] on span "Cargar Comprobante" at bounding box center [297, 151] width 154 height 15
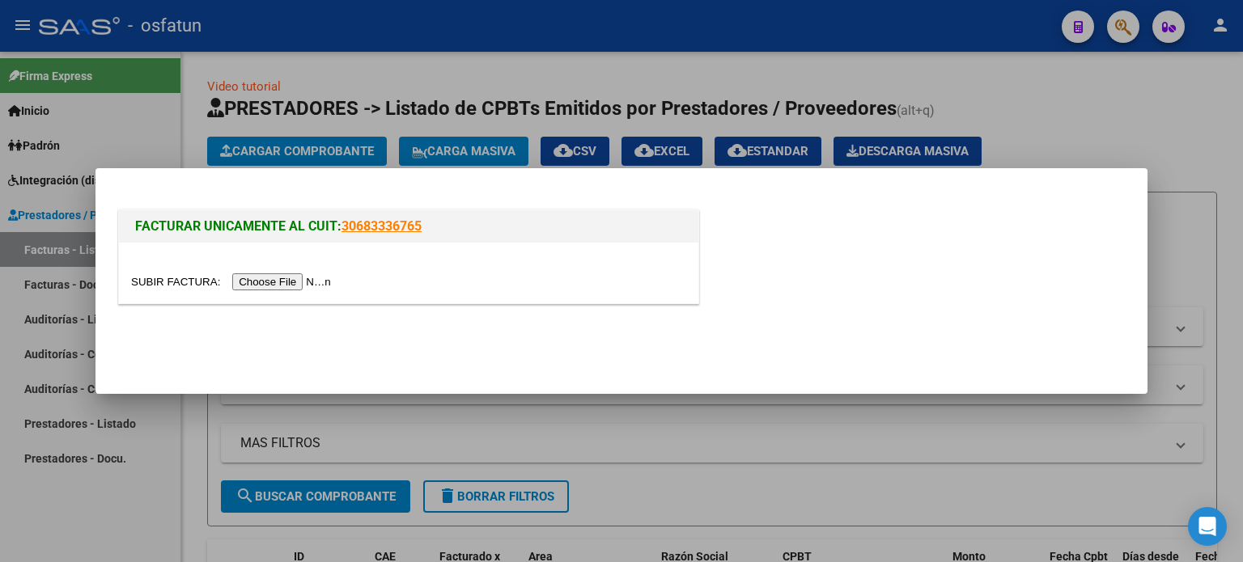
click at [299, 286] on input "file" at bounding box center [233, 281] width 205 height 17
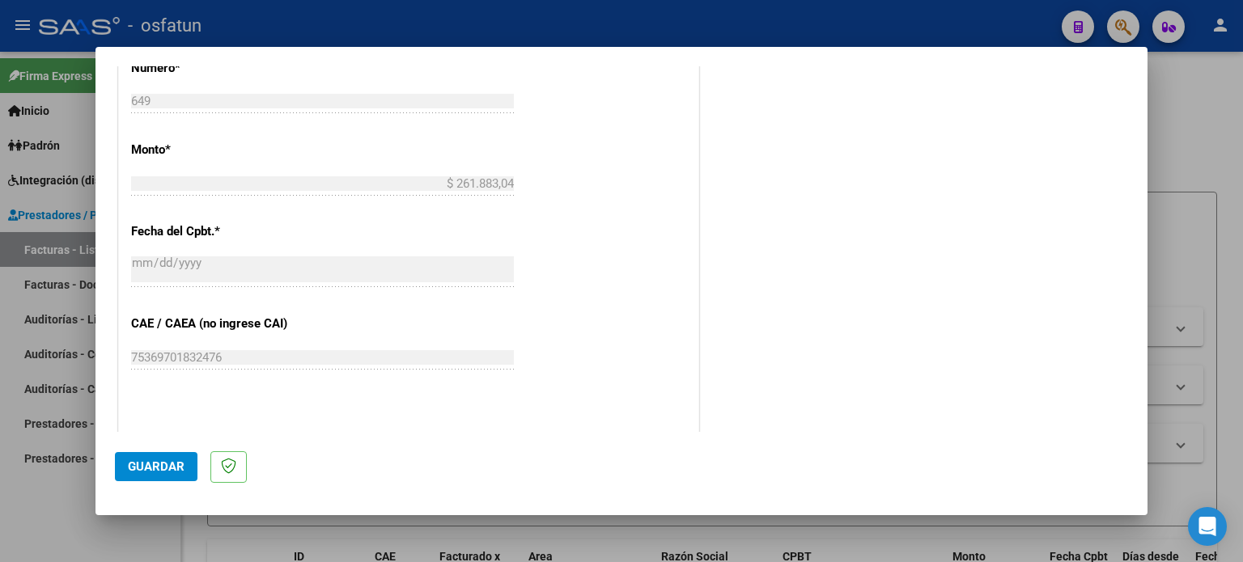
scroll to position [647, 0]
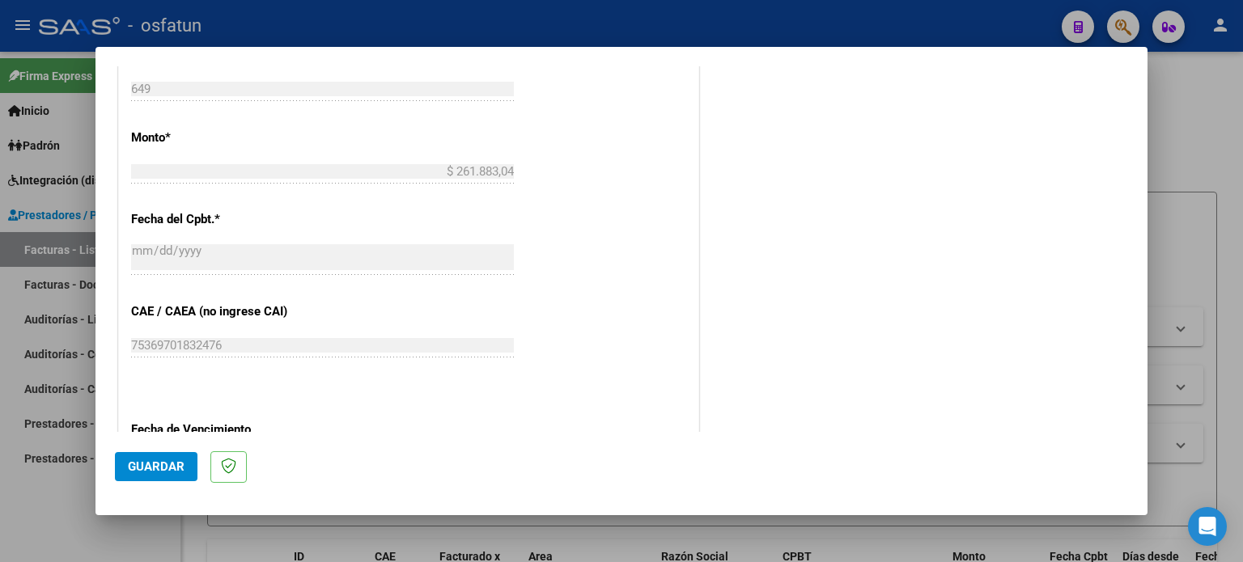
click at [182, 465] on span "Guardar" at bounding box center [156, 467] width 57 height 15
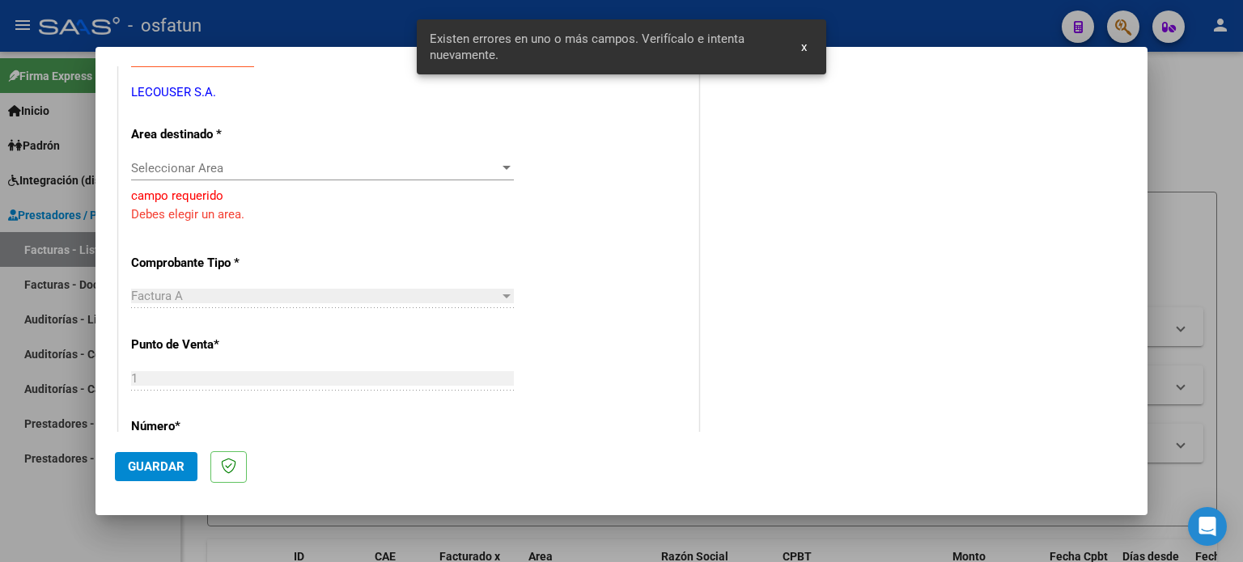
scroll to position [324, 0]
click at [223, 167] on span "Seleccionar Area" at bounding box center [315, 167] width 368 height 15
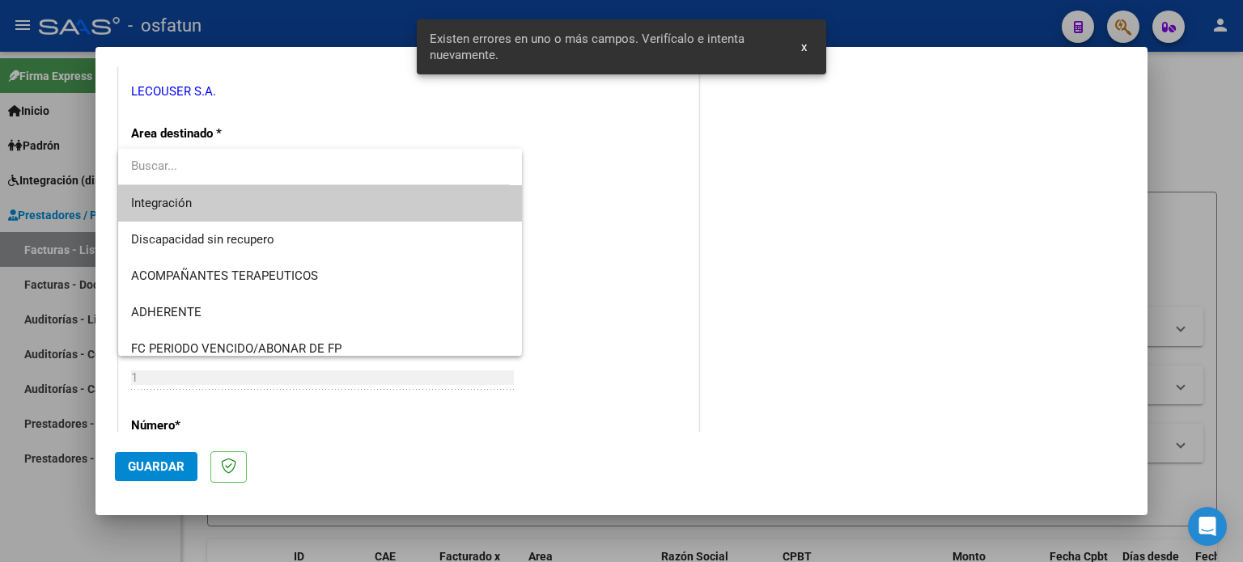
click at [252, 210] on span "Integración" at bounding box center [320, 203] width 379 height 36
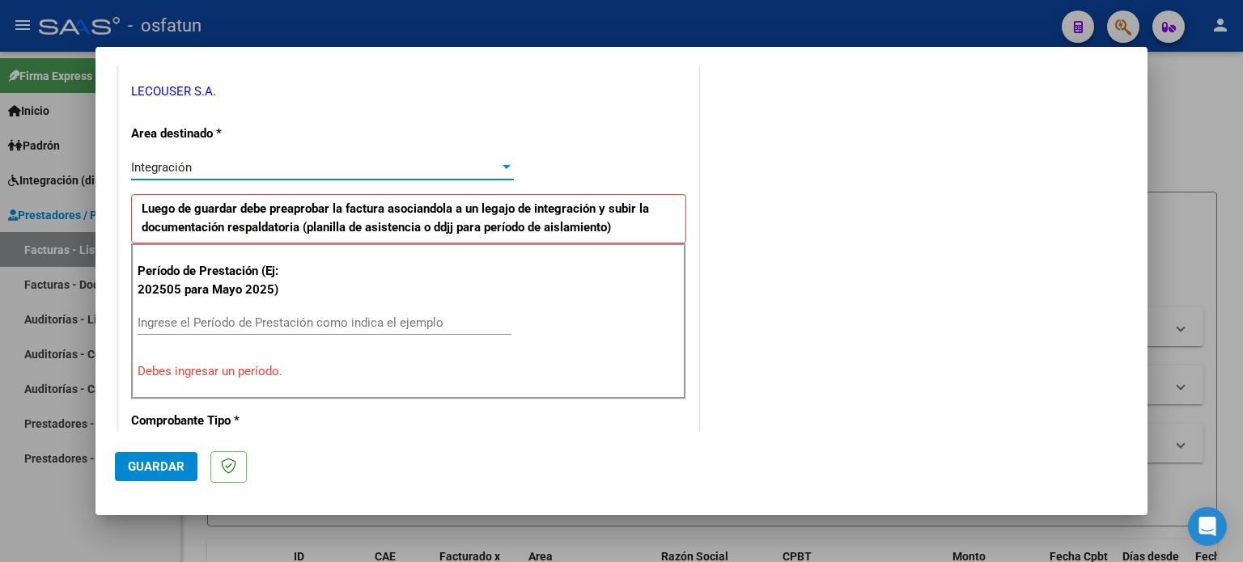
click at [294, 316] on input "Ingrese el Período de Prestación como indica el ejemplo" at bounding box center [325, 323] width 374 height 15
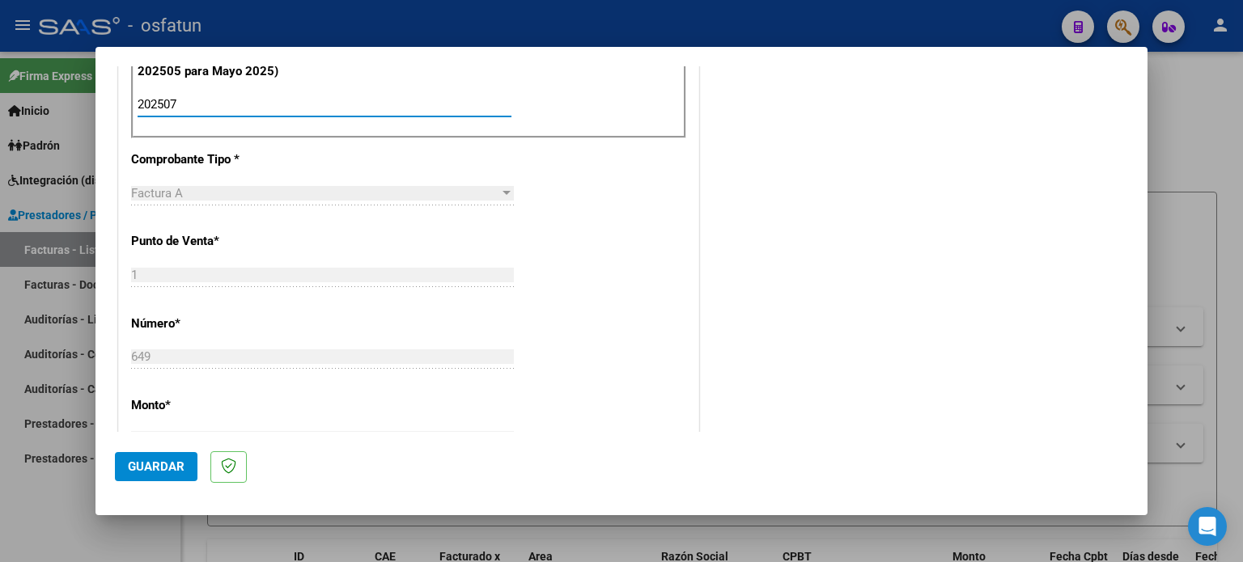
scroll to position [566, 0]
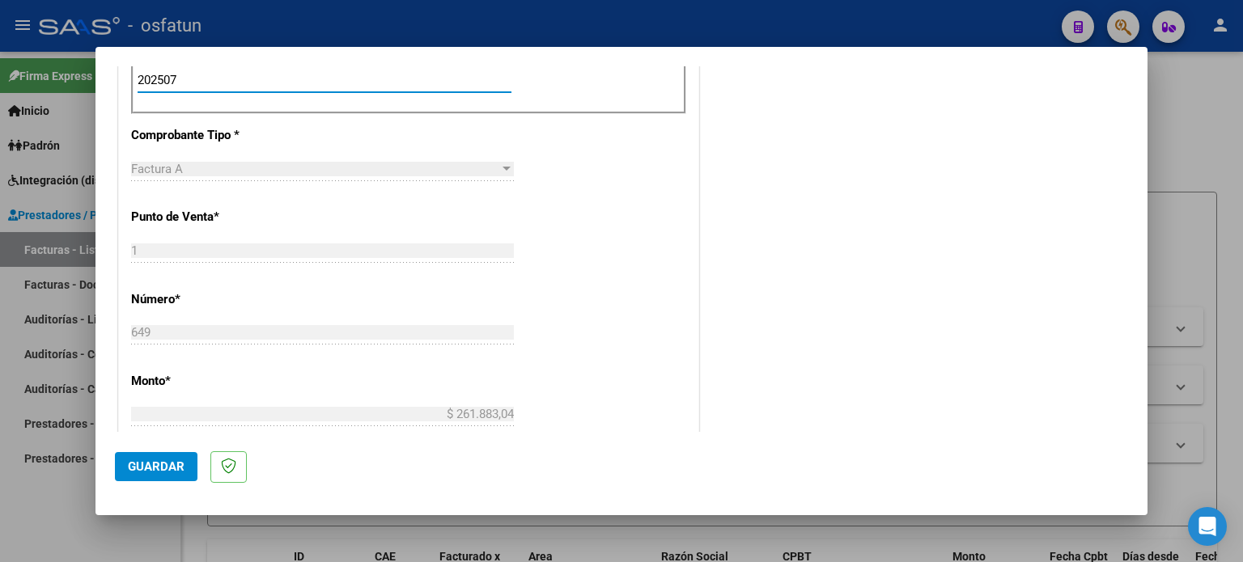
type input "202507"
click at [180, 473] on span "Guardar" at bounding box center [156, 467] width 57 height 15
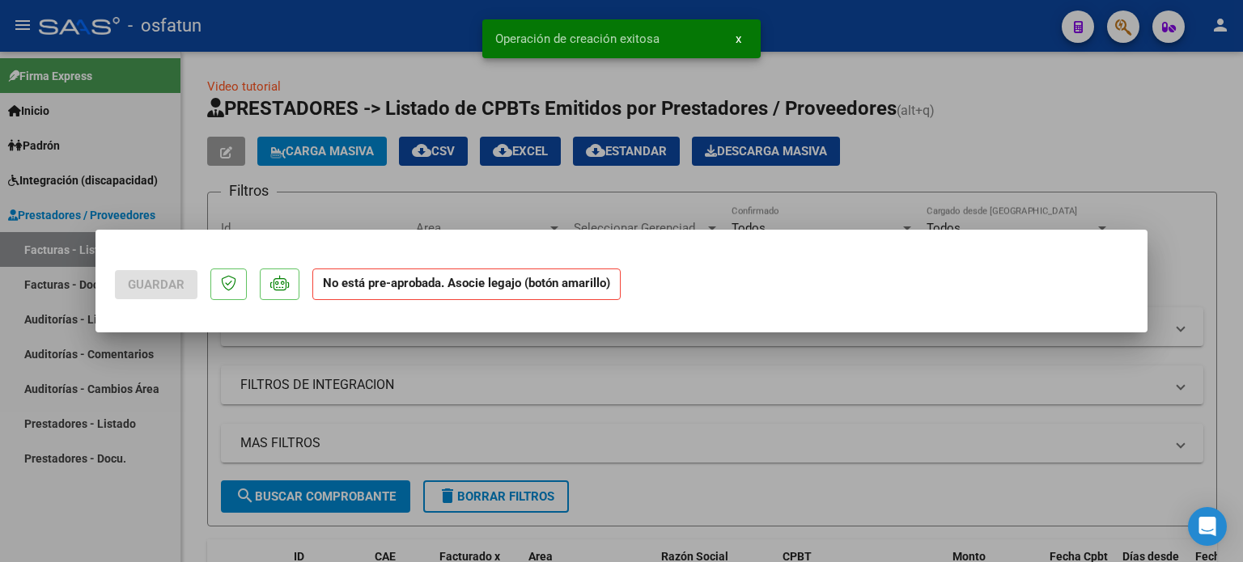
scroll to position [0, 0]
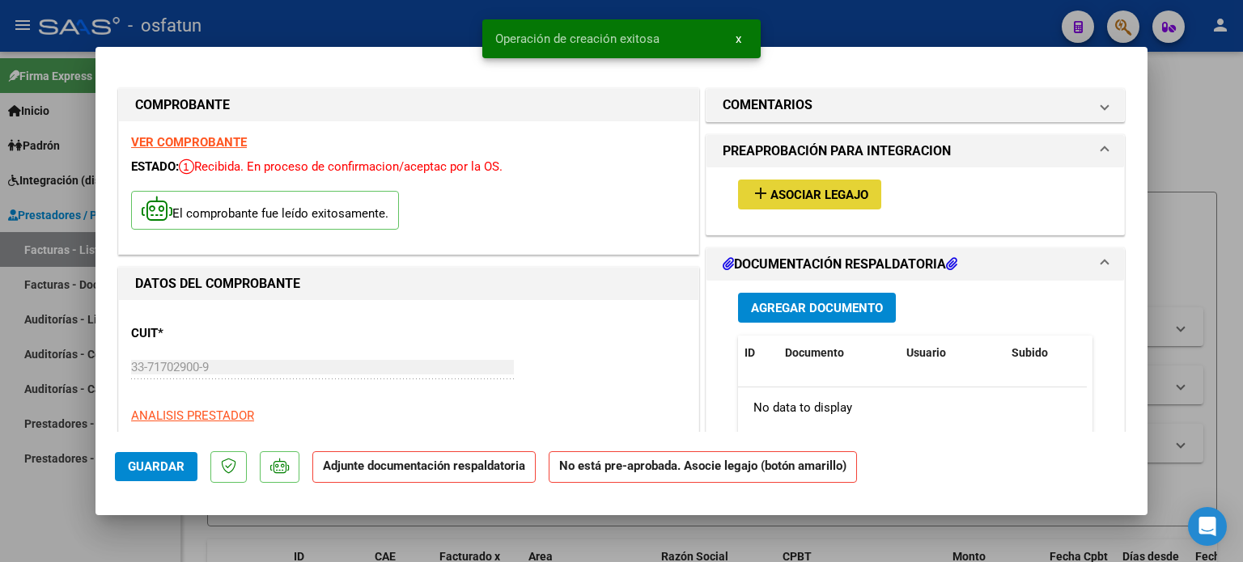
click at [840, 208] on button "add Asociar Legajo" at bounding box center [809, 195] width 143 height 30
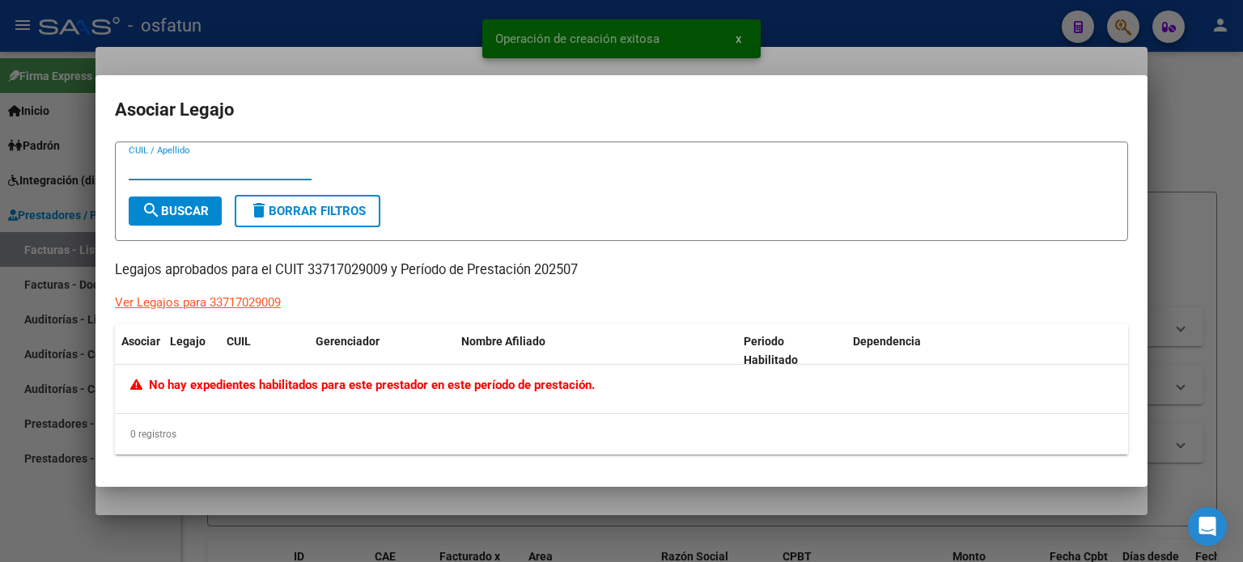
click at [193, 219] on button "search Buscar" at bounding box center [175, 211] width 93 height 29
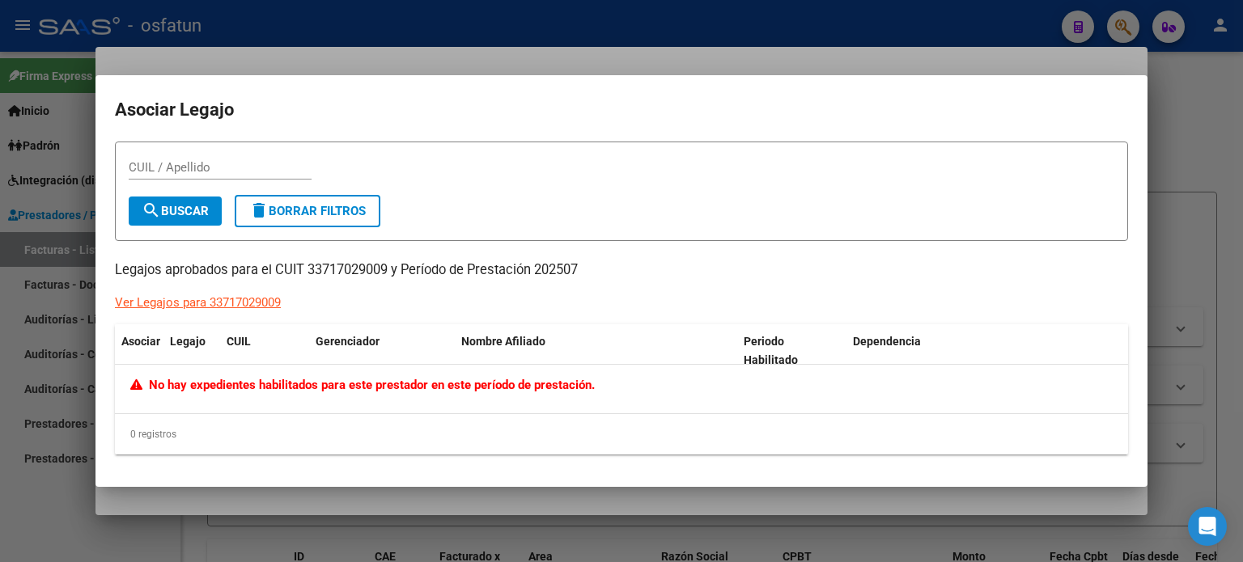
drag, startPoint x: 1177, startPoint y: 105, endPoint x: 1068, endPoint y: 1, distance: 151.1
click at [1178, 105] on div at bounding box center [621, 281] width 1243 height 562
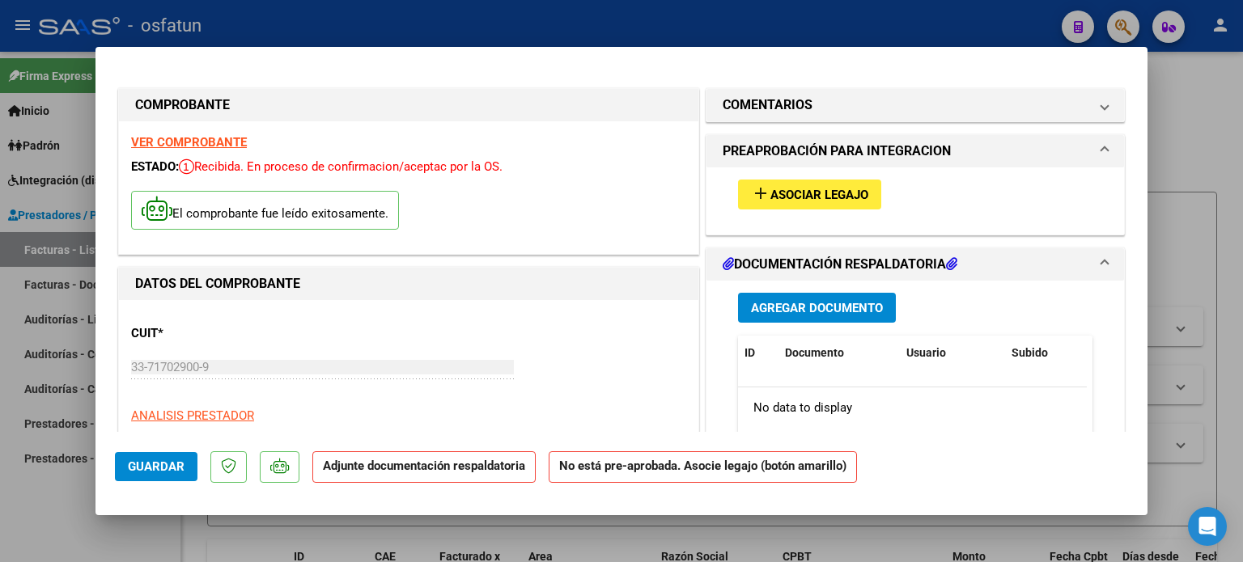
drag, startPoint x: 1187, startPoint y: 117, endPoint x: 738, endPoint y: 208, distance: 458.2
click at [1184, 117] on div at bounding box center [621, 281] width 1243 height 562
type input "$ 0,00"
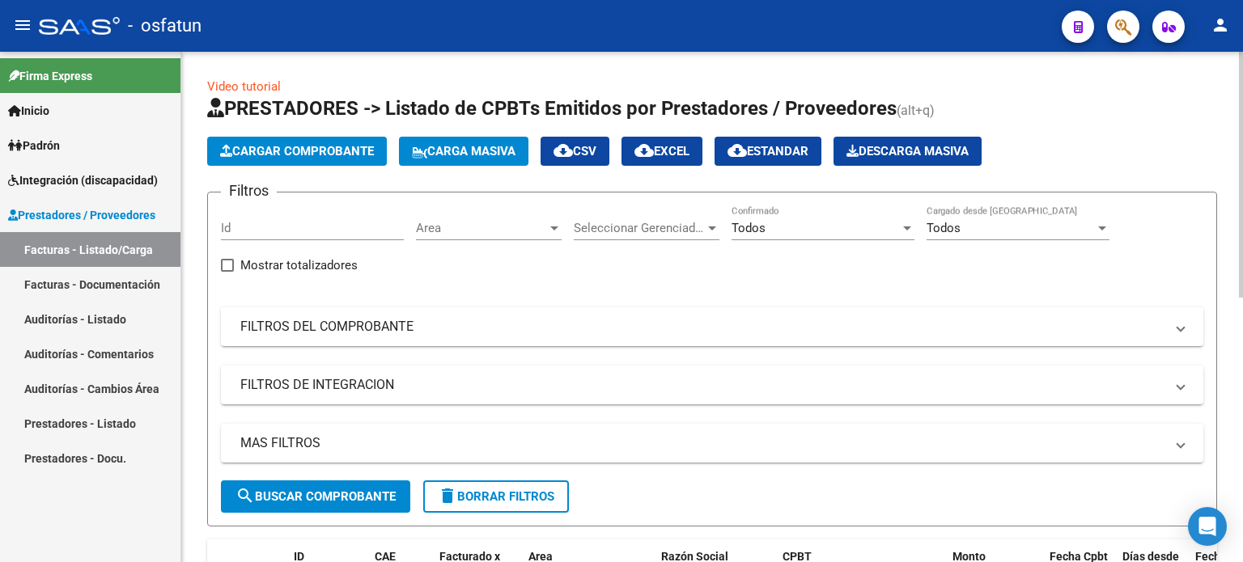
click at [337, 160] on button "Cargar Comprobante" at bounding box center [297, 151] width 180 height 29
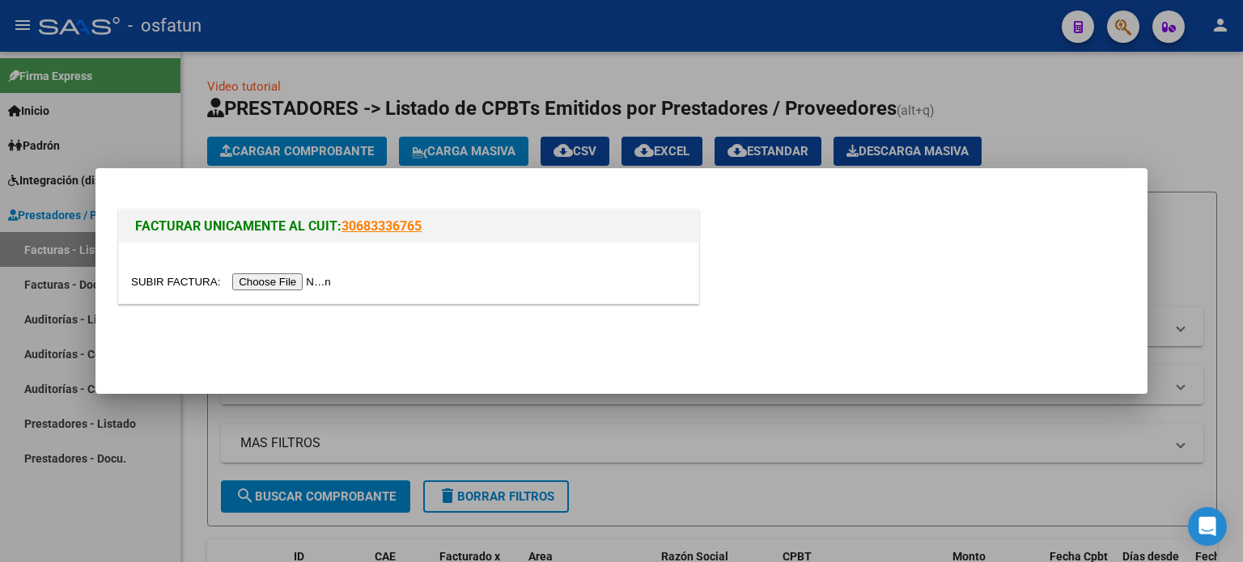
click at [319, 281] on input "file" at bounding box center [233, 281] width 205 height 17
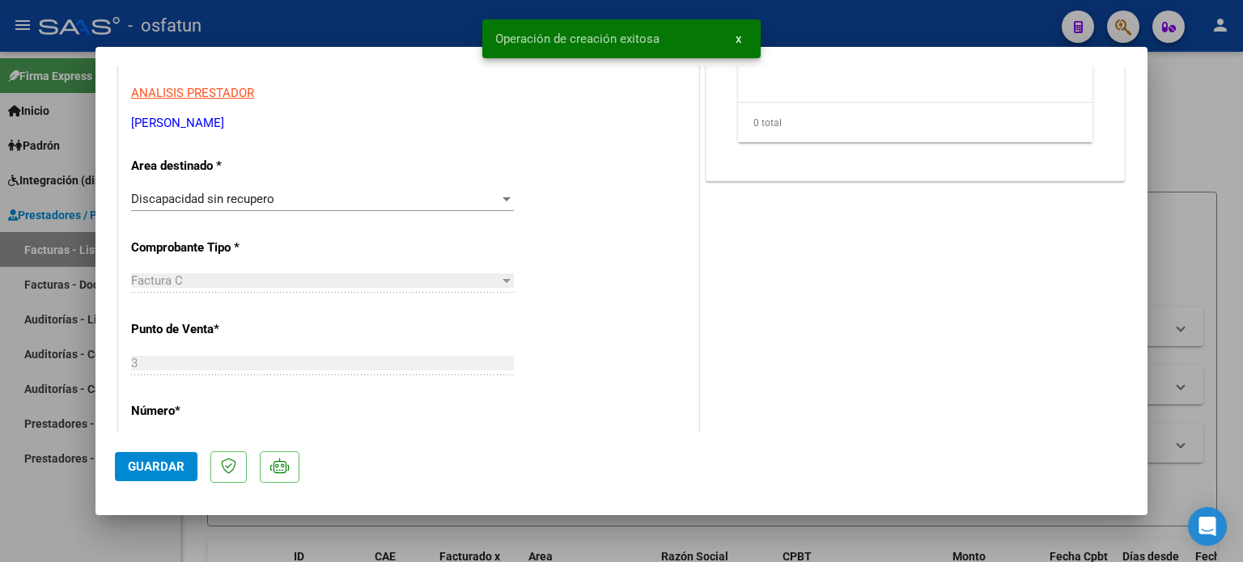
scroll to position [324, 0]
click at [263, 187] on div "Discapacidad sin recupero Seleccionar Area" at bounding box center [322, 198] width 383 height 24
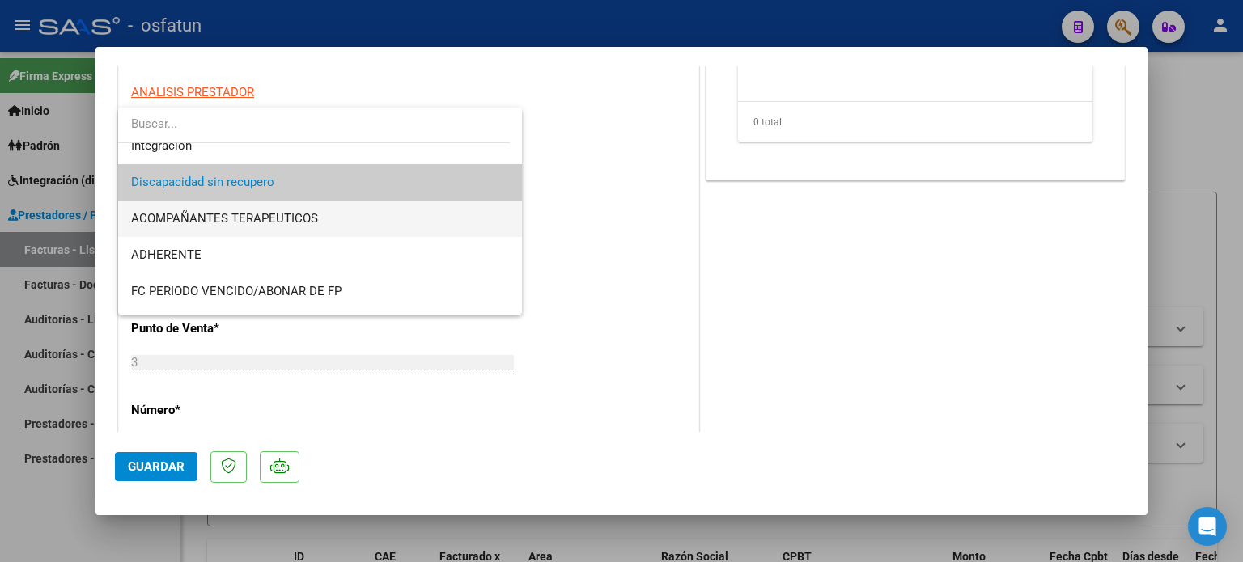
scroll to position [0, 0]
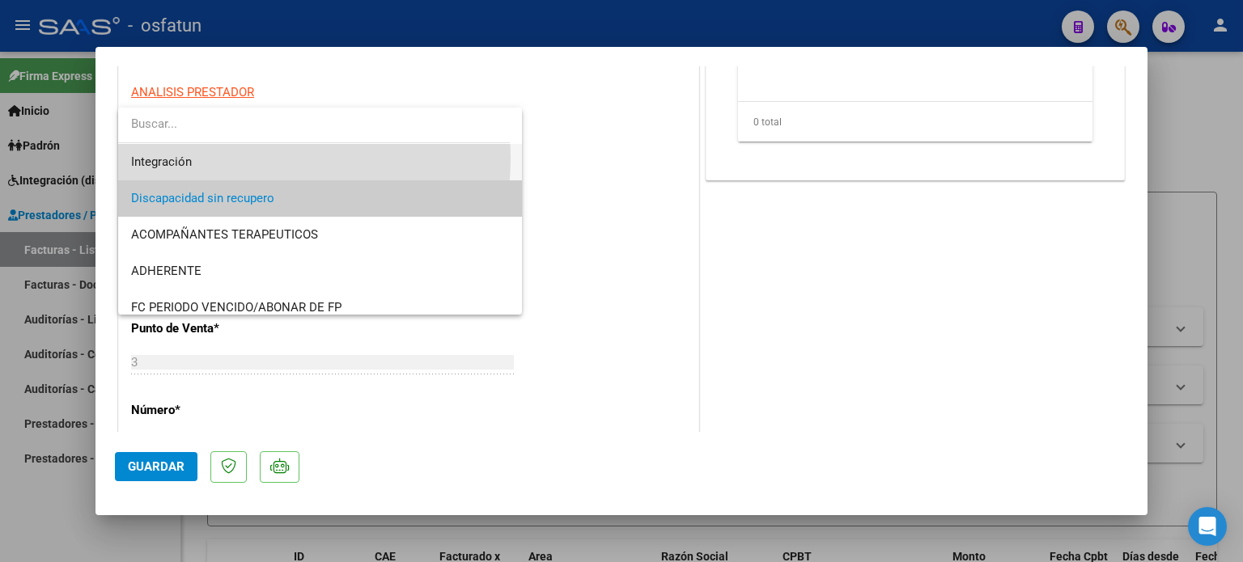
click at [201, 157] on span "Integración" at bounding box center [320, 162] width 379 height 36
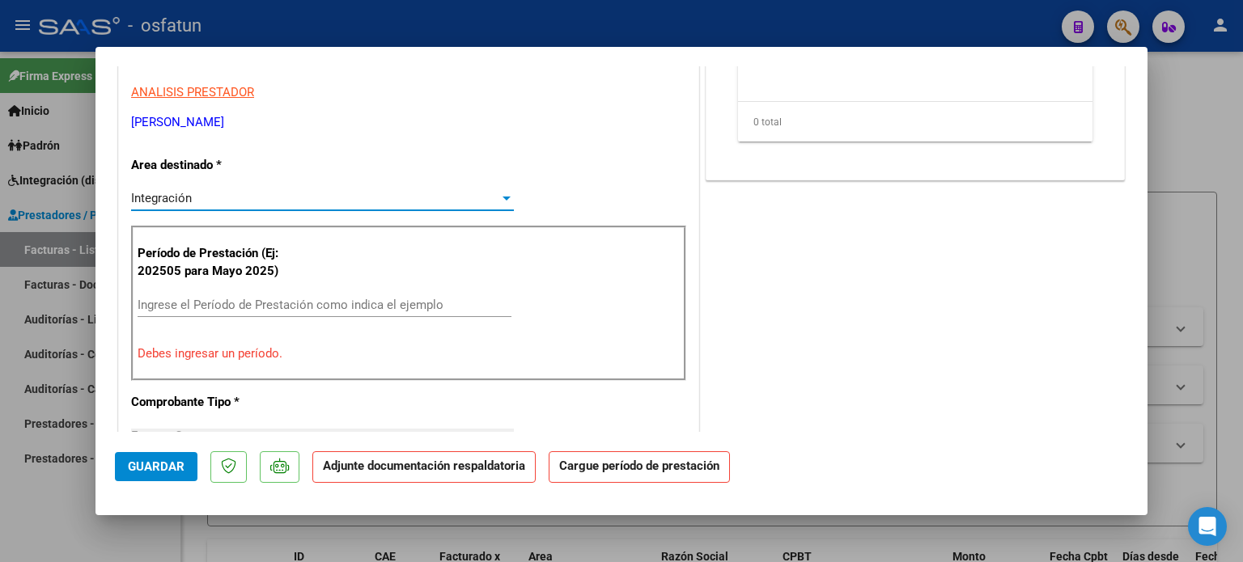
click at [245, 302] on input "Ingrese el Período de Prestación como indica el ejemplo" at bounding box center [325, 305] width 374 height 15
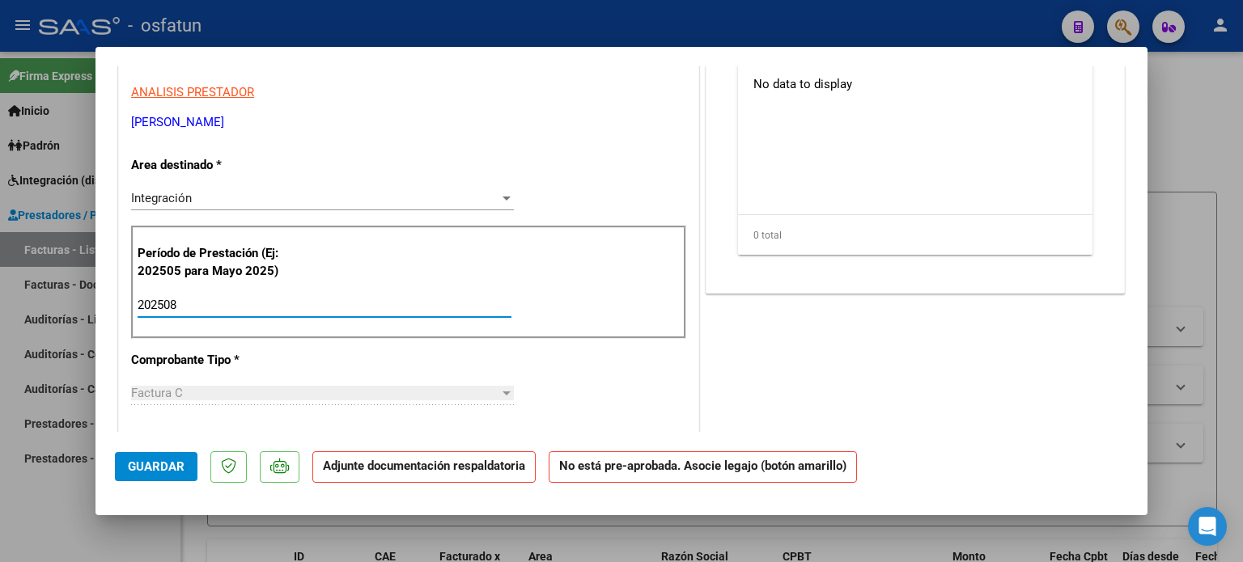
type input "202508"
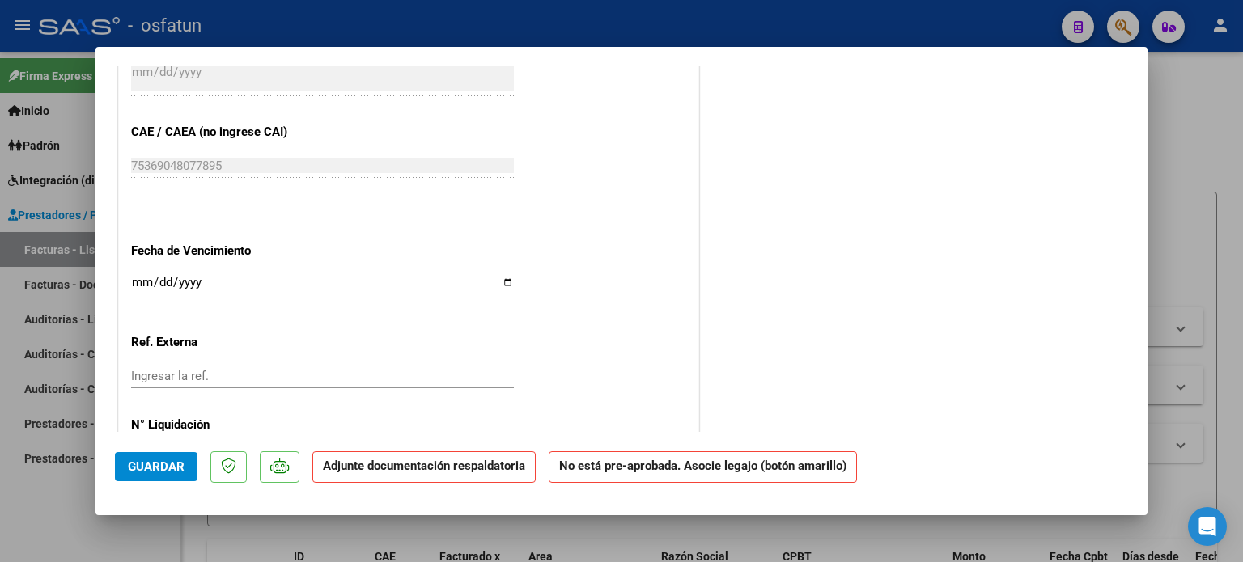
scroll to position [1038, 0]
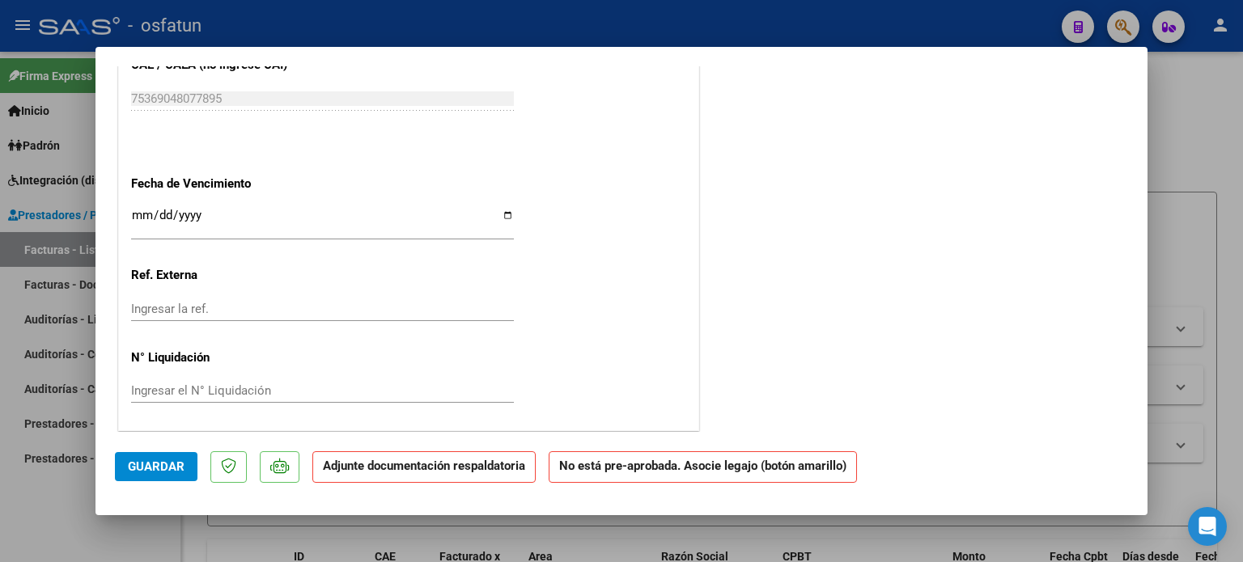
click at [182, 468] on span "Guardar" at bounding box center [156, 467] width 57 height 15
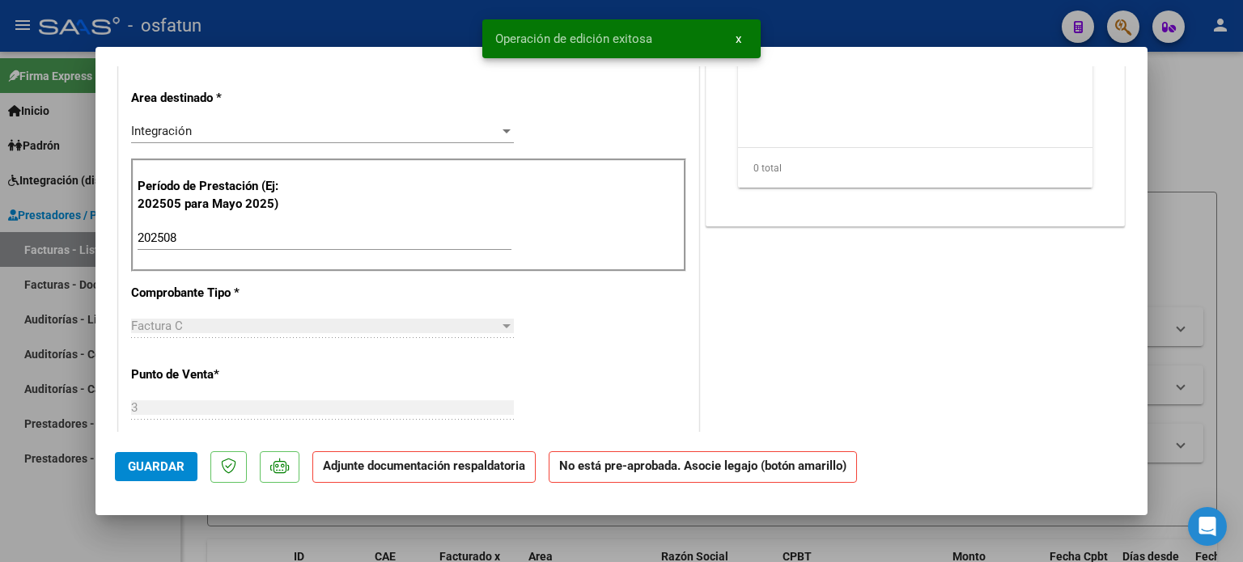
scroll to position [0, 0]
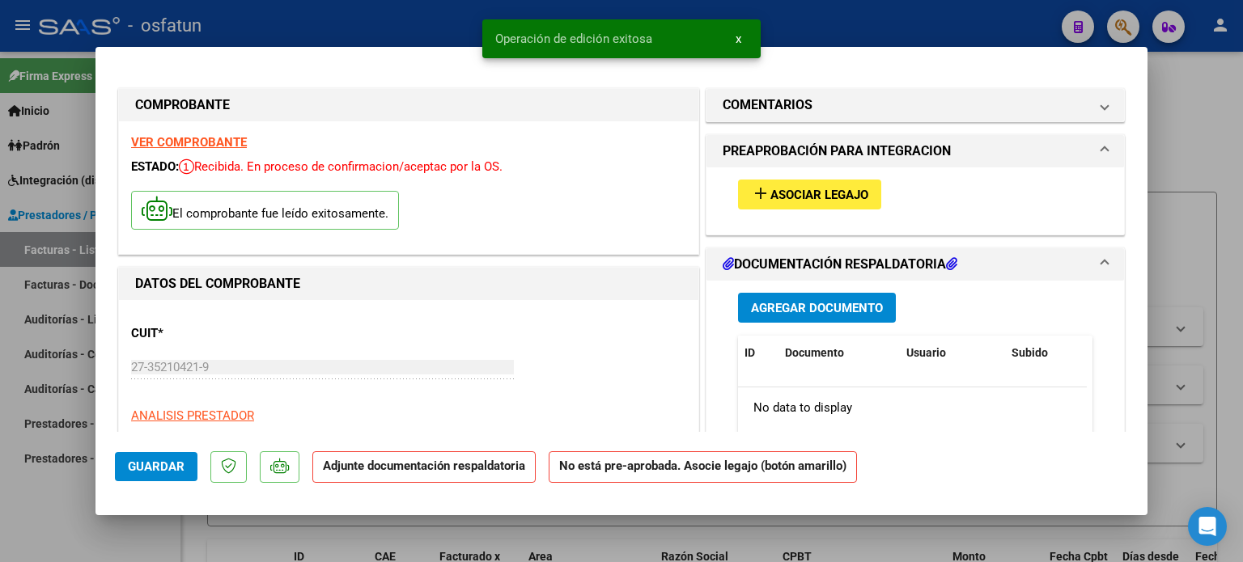
click at [849, 206] on button "add Asociar Legajo" at bounding box center [809, 195] width 143 height 30
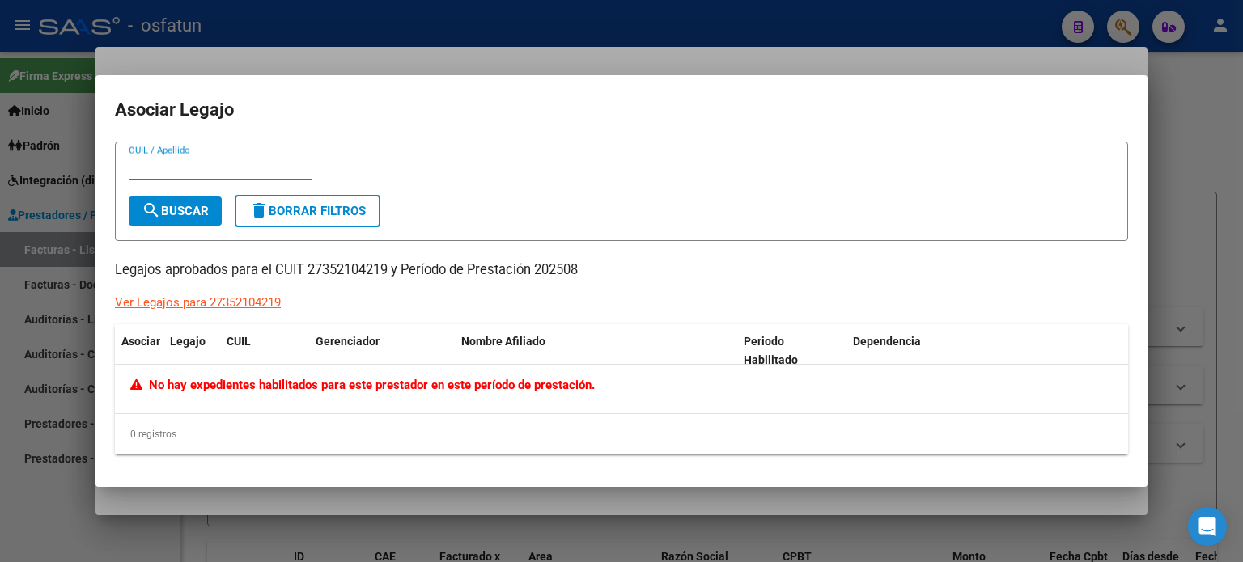
click at [1205, 132] on div at bounding box center [621, 281] width 1243 height 562
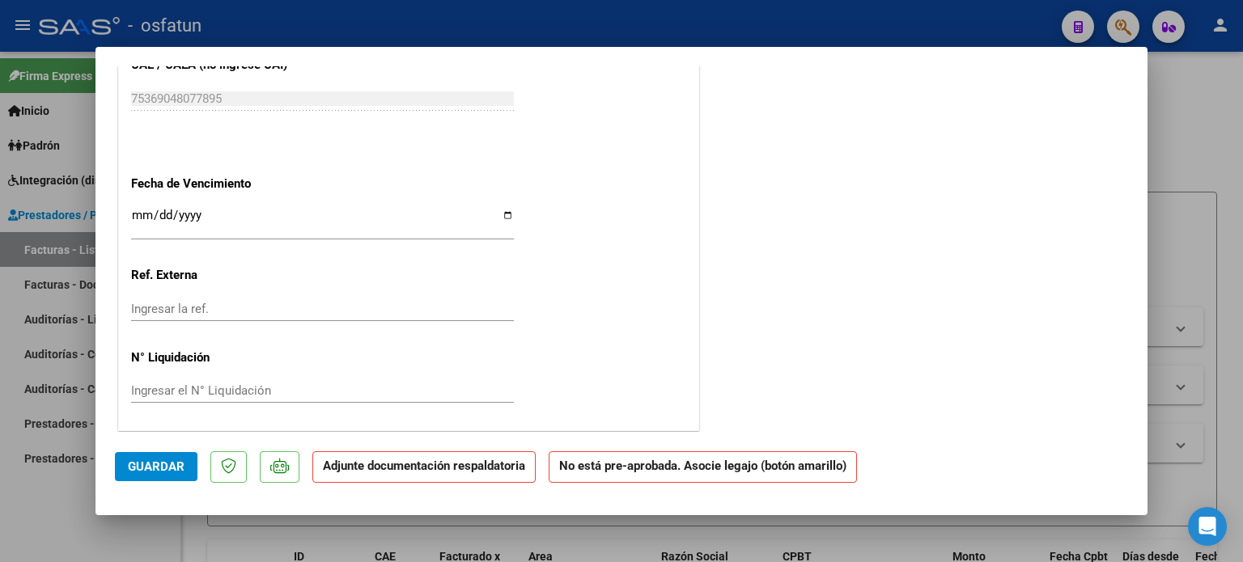
click at [1210, 161] on div at bounding box center [621, 281] width 1243 height 562
type input "$ 0,00"
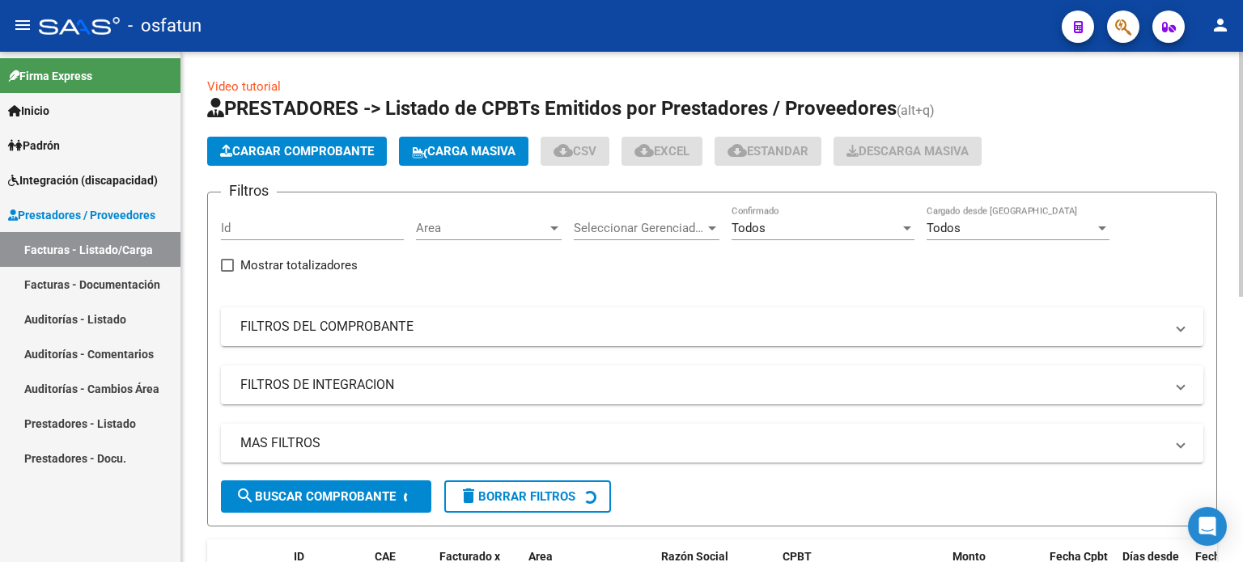
click at [333, 160] on button "Cargar Comprobante" at bounding box center [297, 151] width 180 height 29
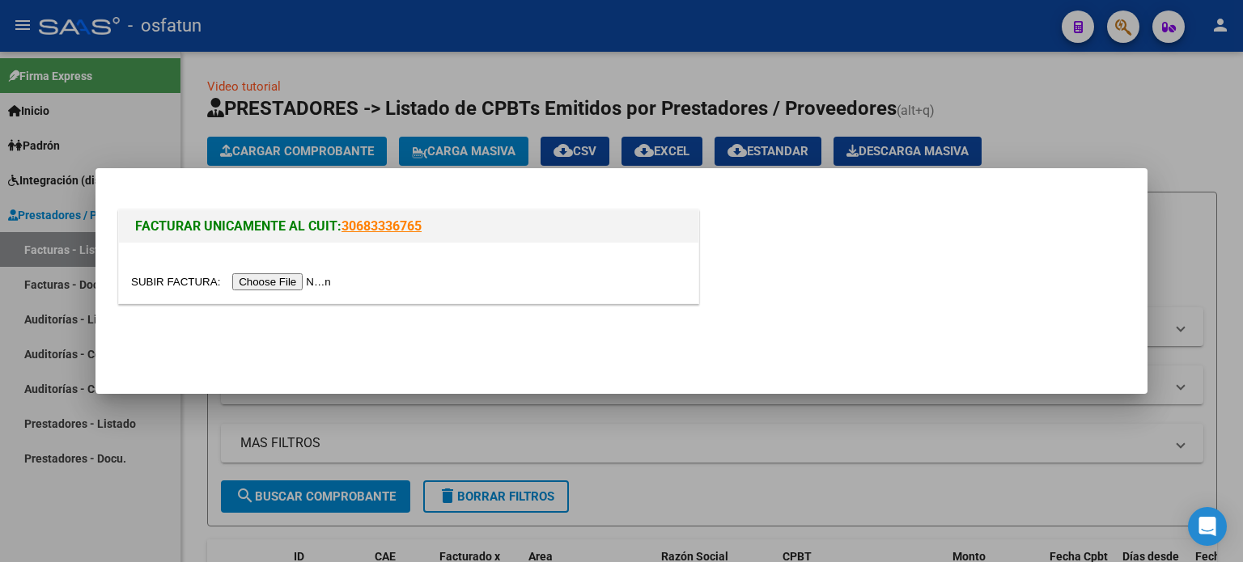
click at [311, 273] on div at bounding box center [408, 273] width 579 height 61
click at [302, 277] on input "file" at bounding box center [233, 281] width 205 height 17
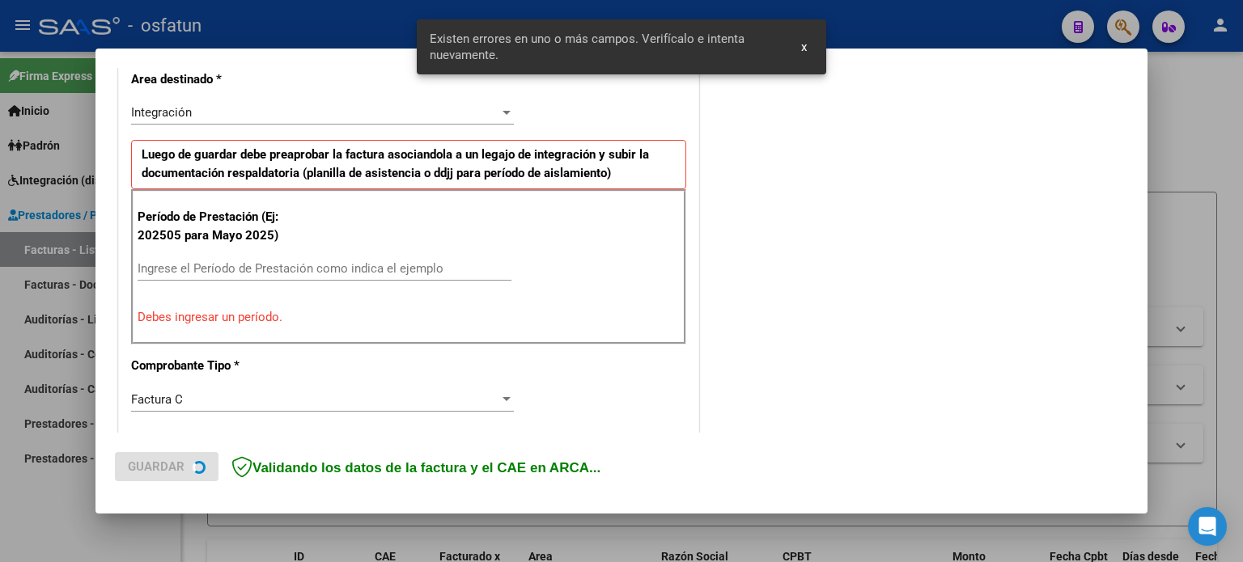
scroll to position [379, 0]
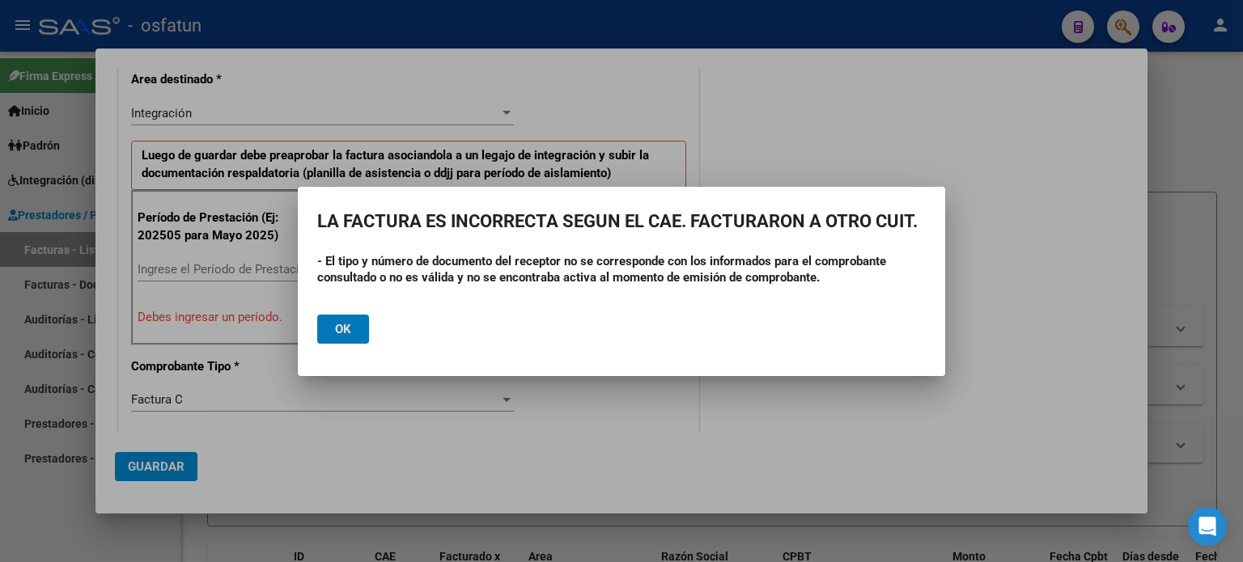
click at [333, 328] on button "Ok" at bounding box center [343, 329] width 52 height 29
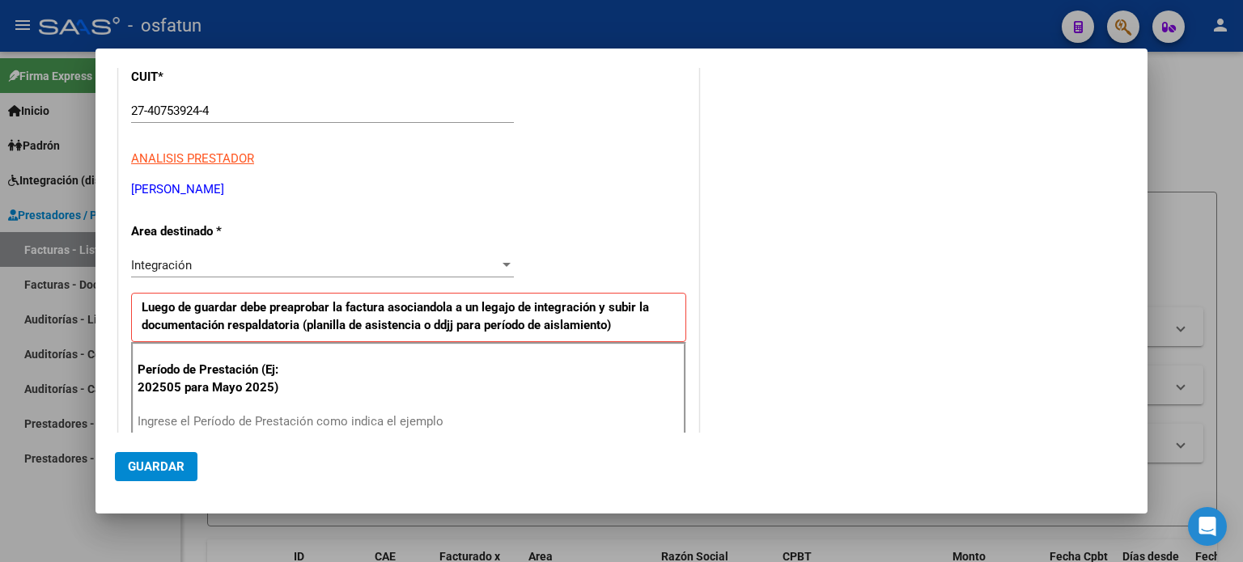
scroll to position [243, 0]
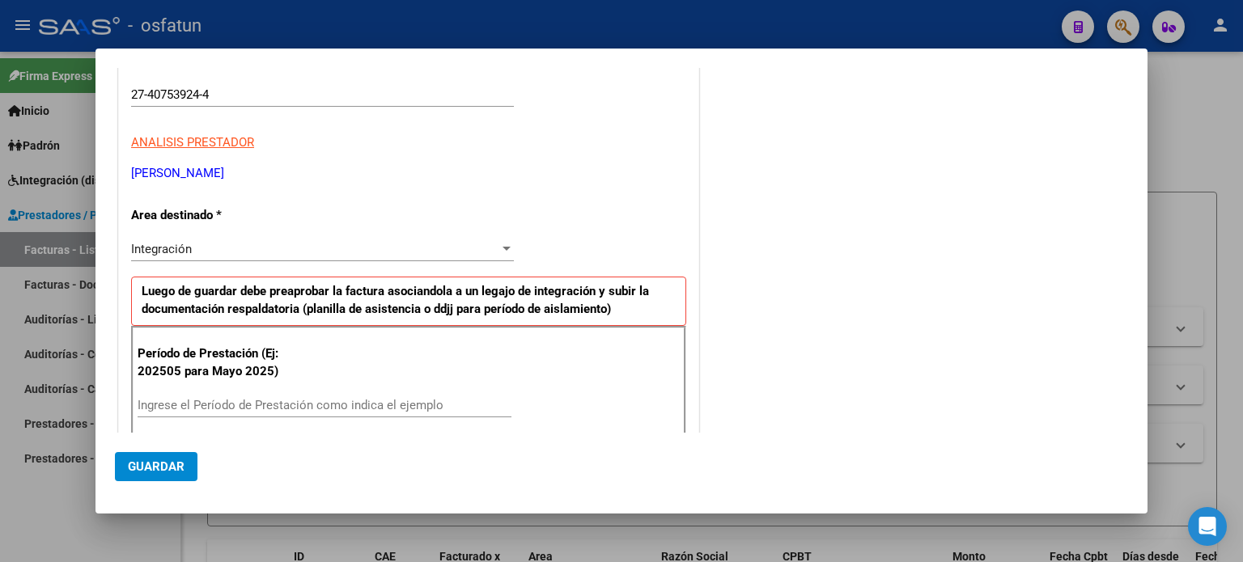
click at [1172, 87] on div at bounding box center [621, 281] width 1243 height 562
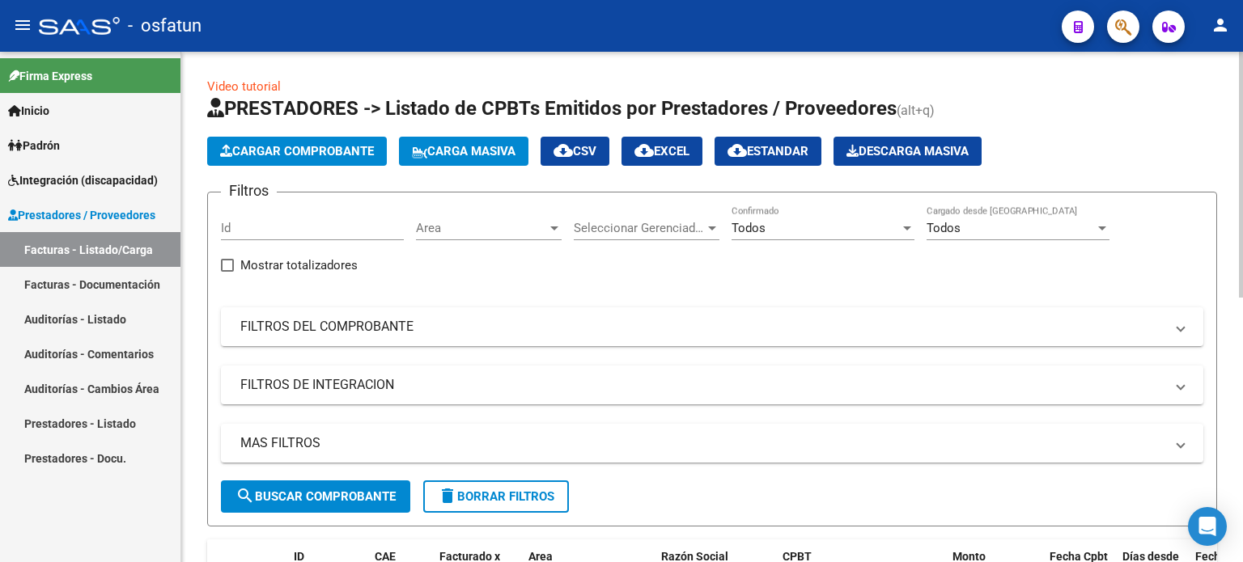
click at [333, 155] on span "Cargar Comprobante" at bounding box center [297, 151] width 154 height 15
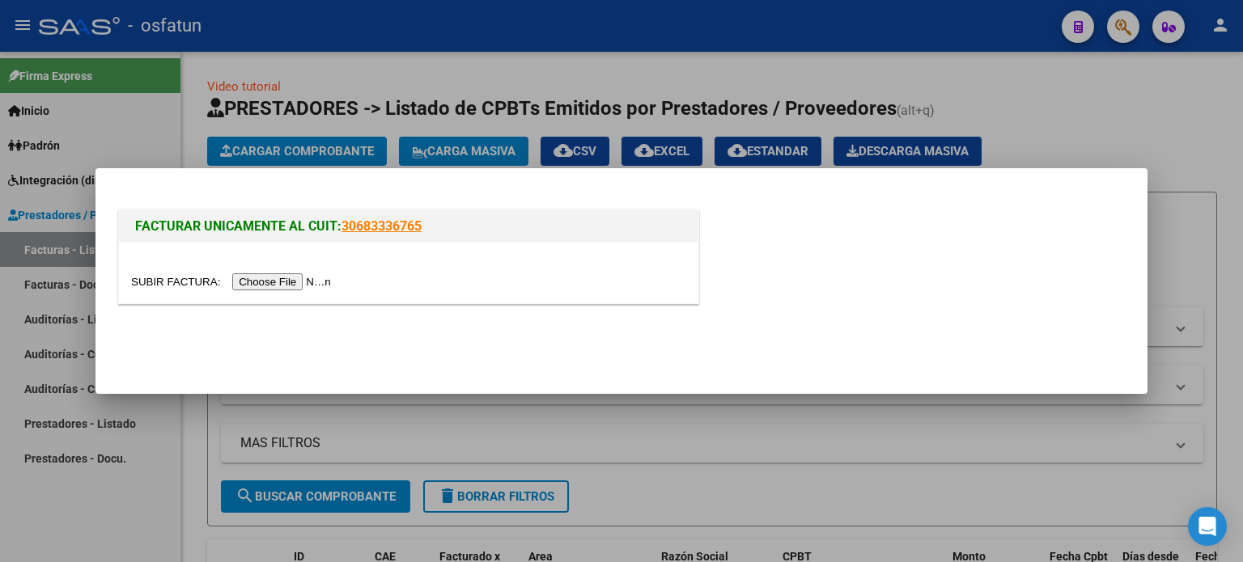
click at [324, 280] on input "file" at bounding box center [233, 281] width 205 height 17
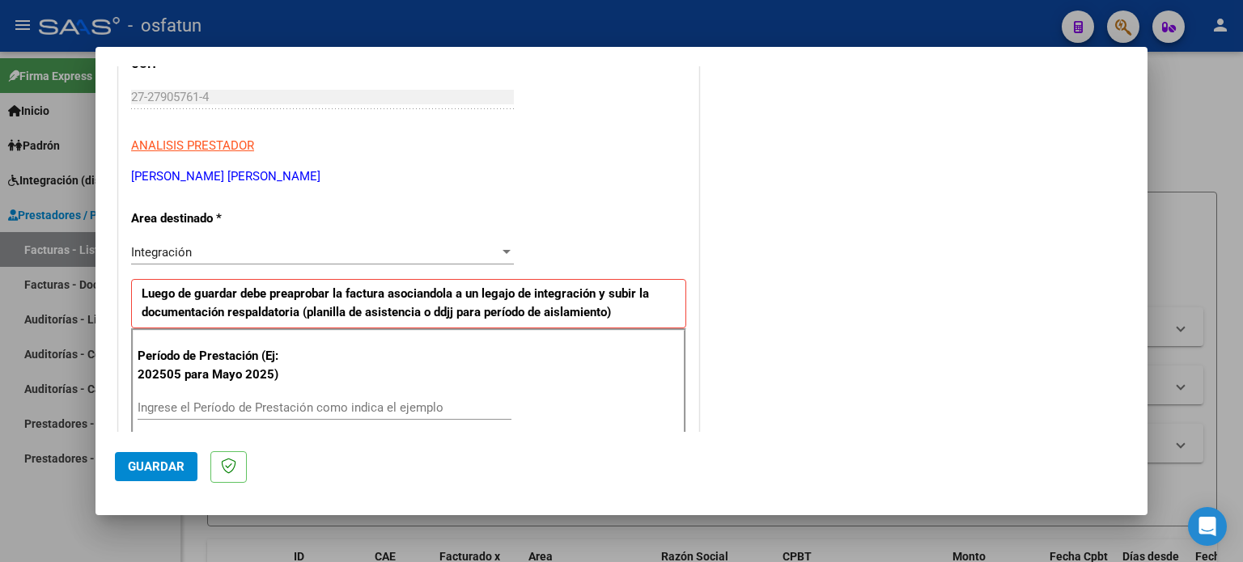
scroll to position [243, 0]
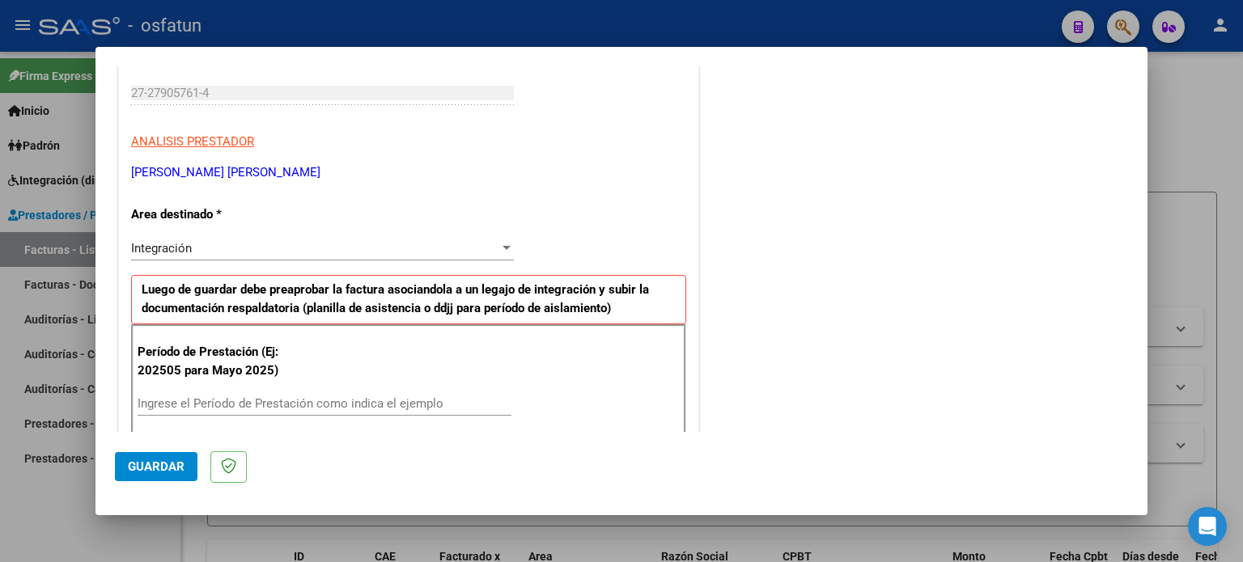
click at [167, 397] on input "Ingrese el Período de Prestación como indica el ejemplo" at bounding box center [325, 403] width 374 height 15
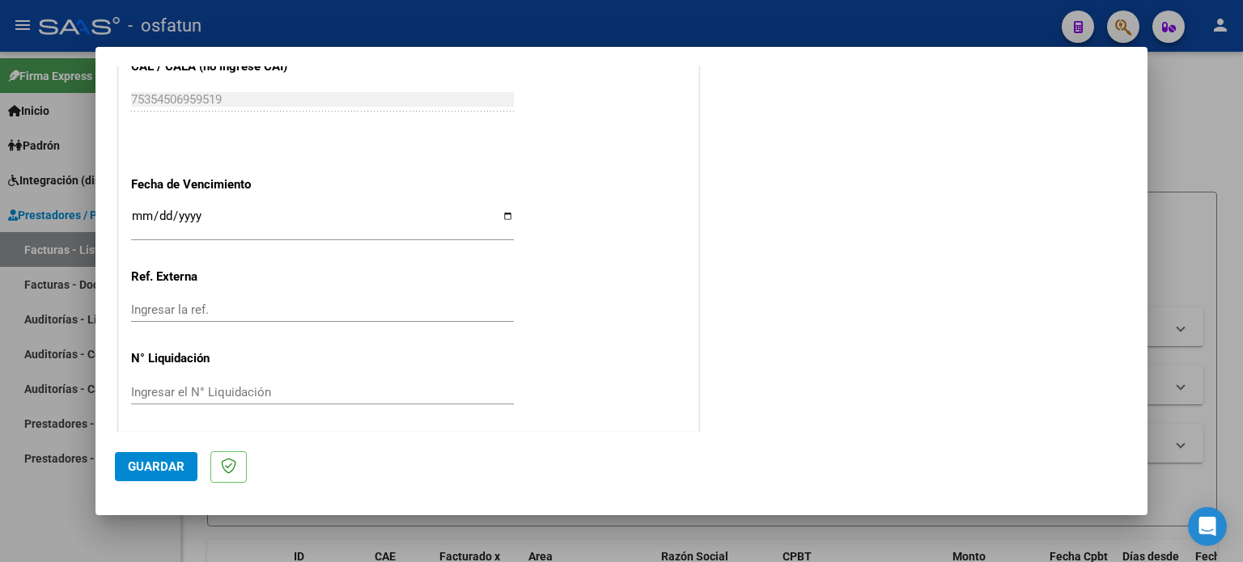
scroll to position [1056, 0]
type input "202508"
click at [154, 470] on span "Guardar" at bounding box center [156, 467] width 57 height 15
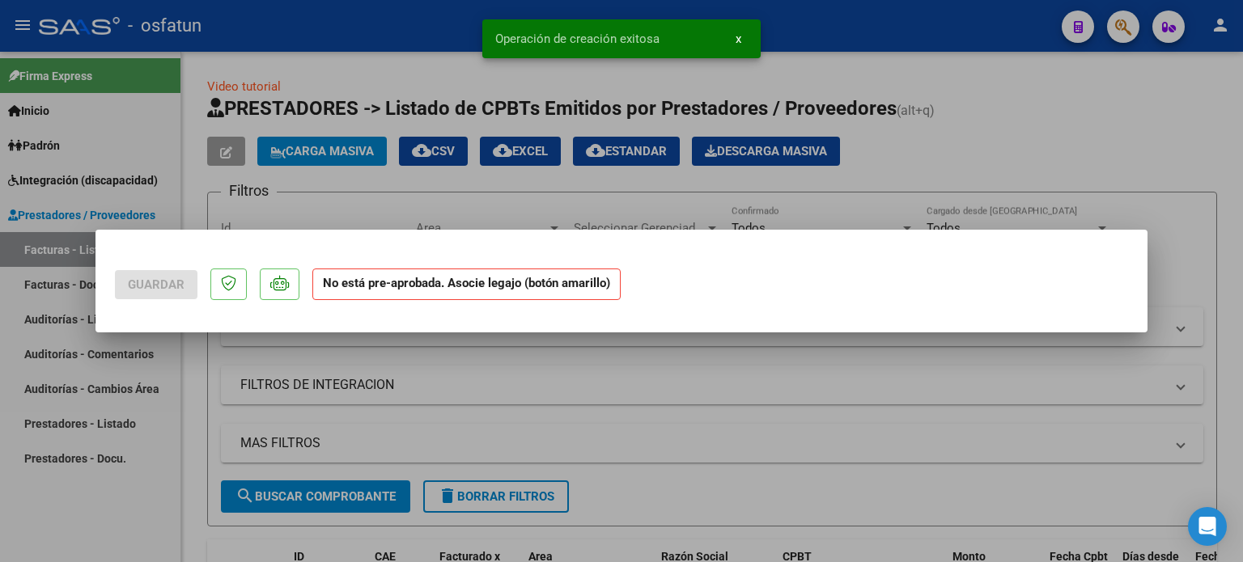
scroll to position [0, 0]
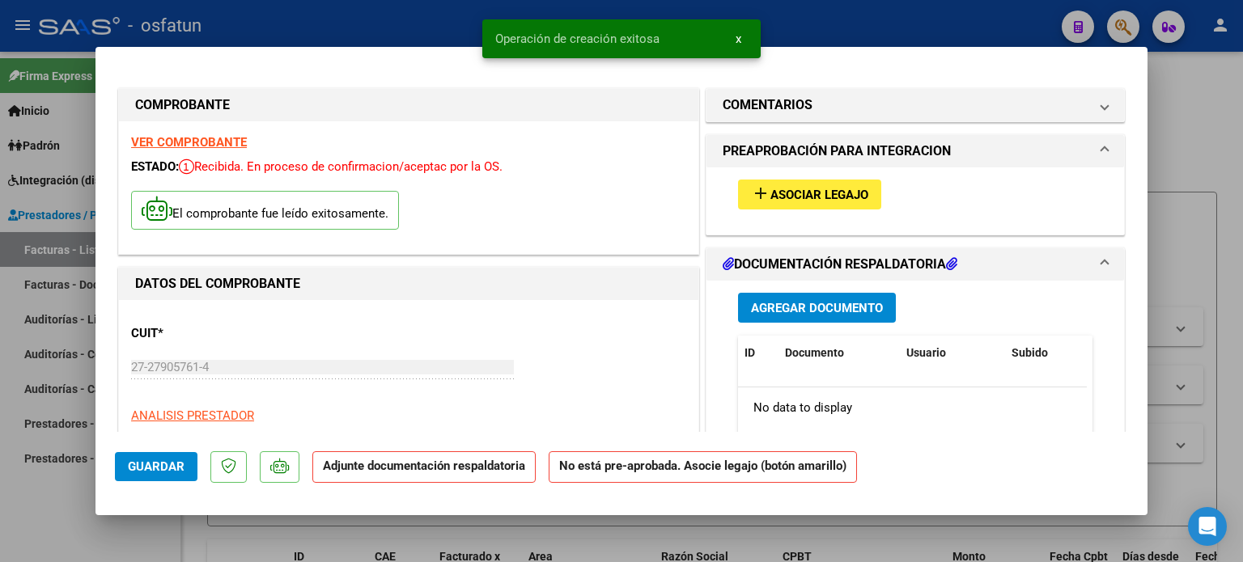
click at [799, 196] on span "Asociar Legajo" at bounding box center [819, 195] width 98 height 15
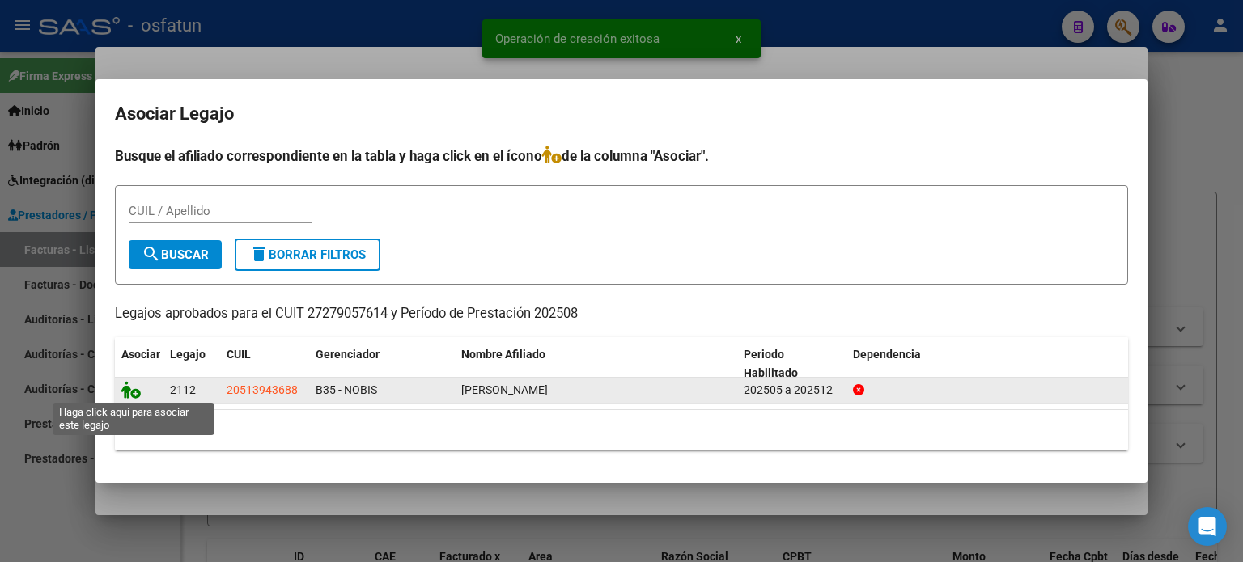
click at [126, 392] on icon at bounding box center [130, 390] width 19 height 18
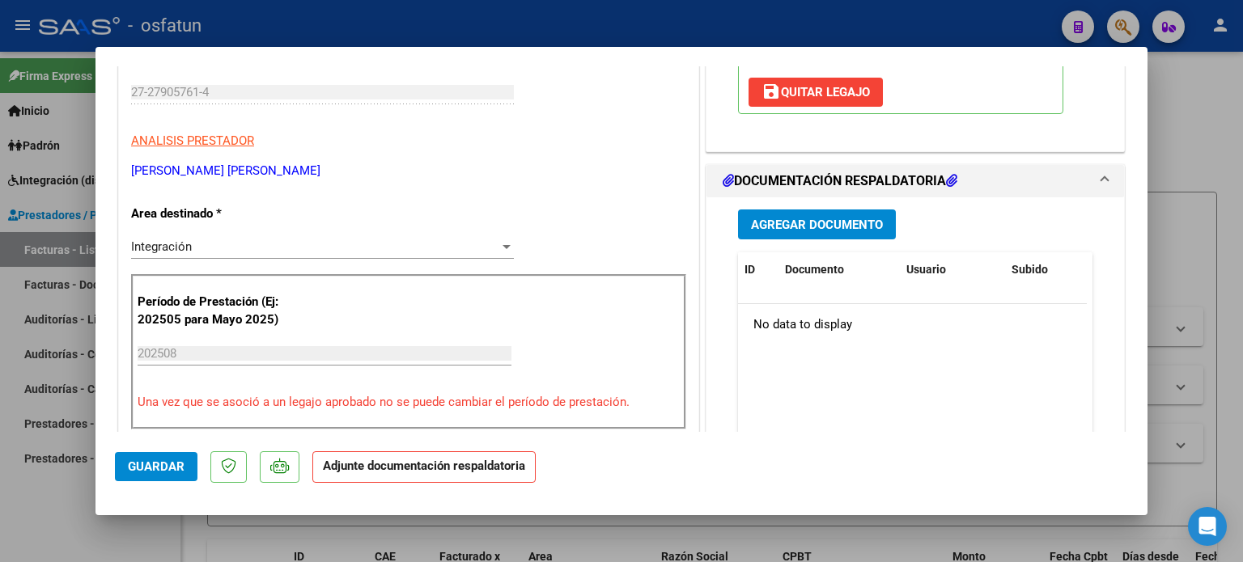
scroll to position [324, 0]
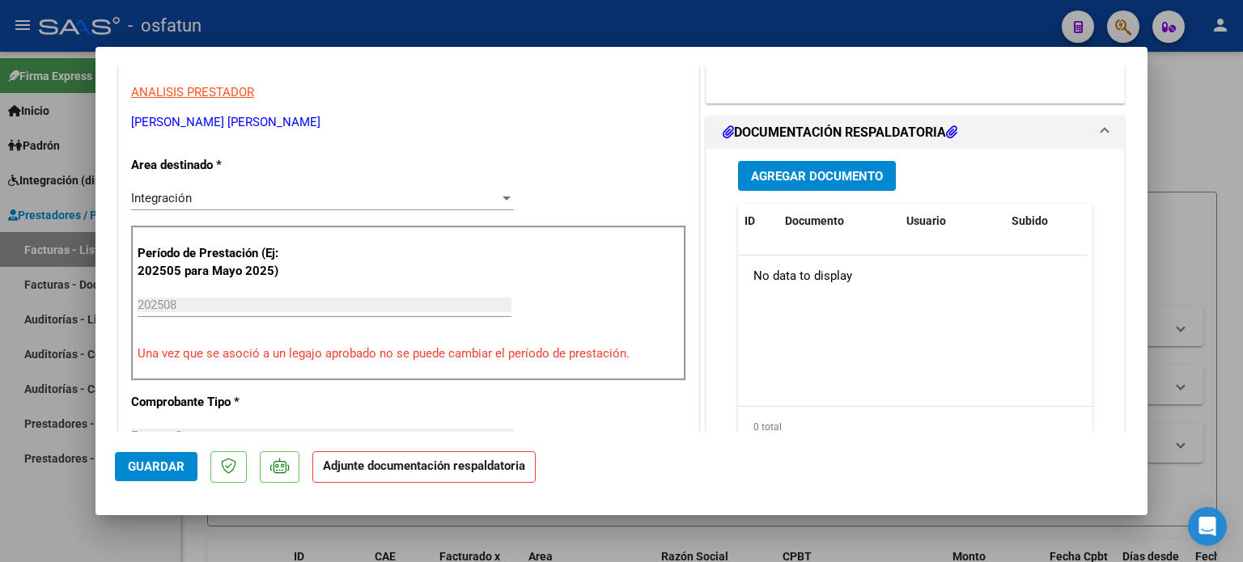
click at [820, 184] on button "Agregar Documento" at bounding box center [817, 176] width 158 height 30
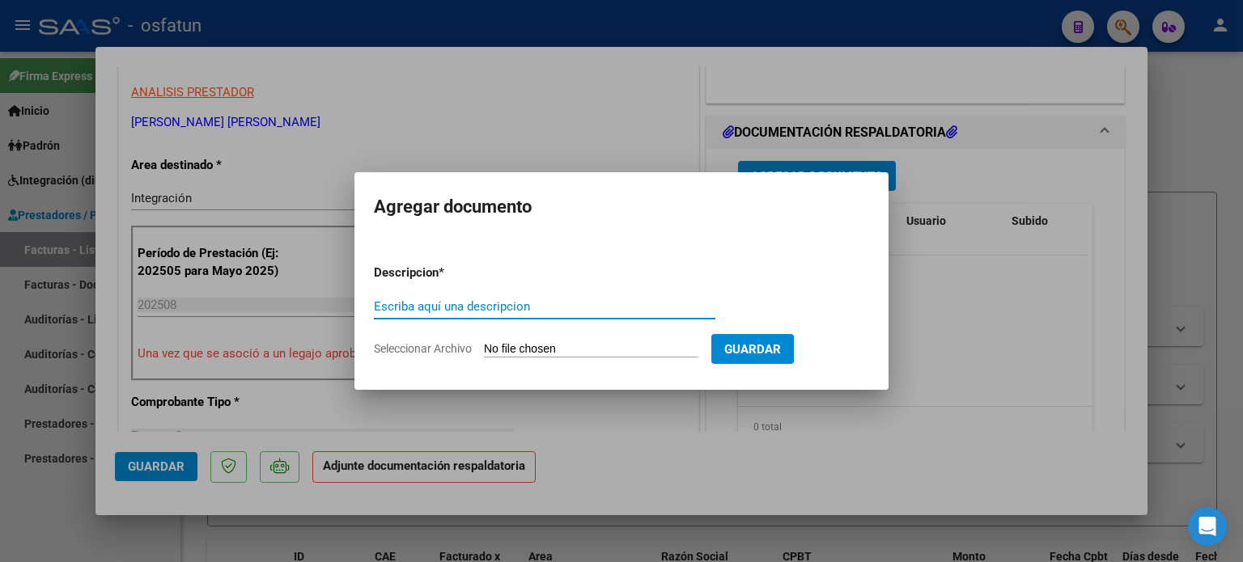
click at [583, 346] on input "Seleccionar Archivo" at bounding box center [591, 349] width 214 height 15
click at [647, 354] on input "Seleccionar Archivo" at bounding box center [591, 349] width 214 height 15
type input "C:\fakepath\asis.[PERSON_NAME] ag.25 fga [PERSON_NAME]..jpeg"
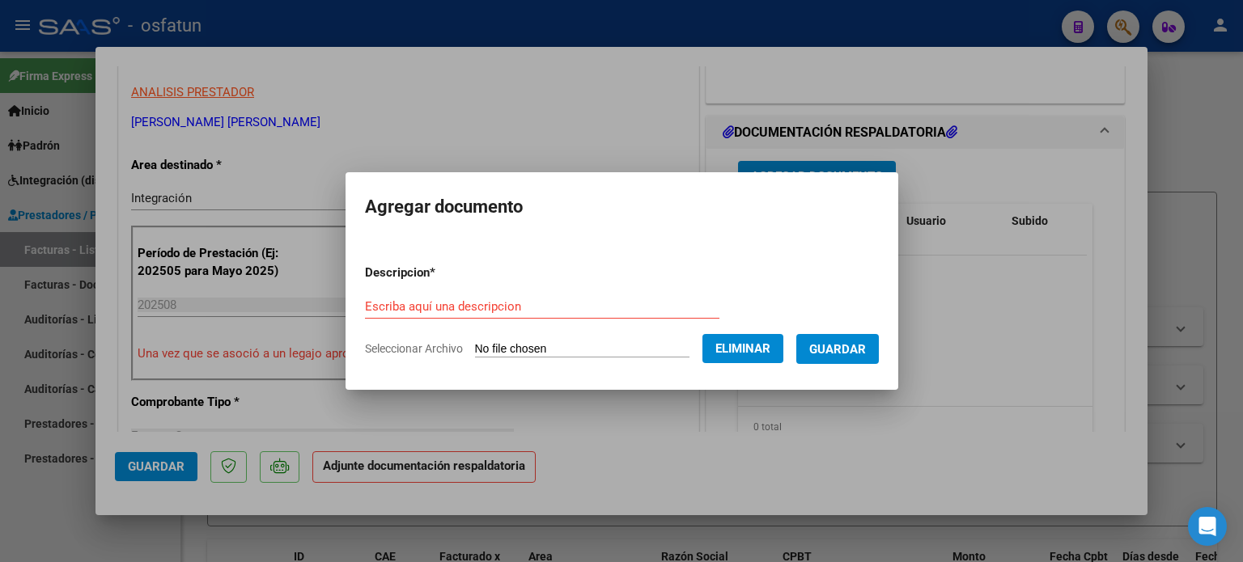
click at [671, 316] on div "Escriba aquí una descripcion" at bounding box center [542, 306] width 354 height 24
type input "i"
click at [879, 344] on button "Guardar" at bounding box center [837, 349] width 83 height 30
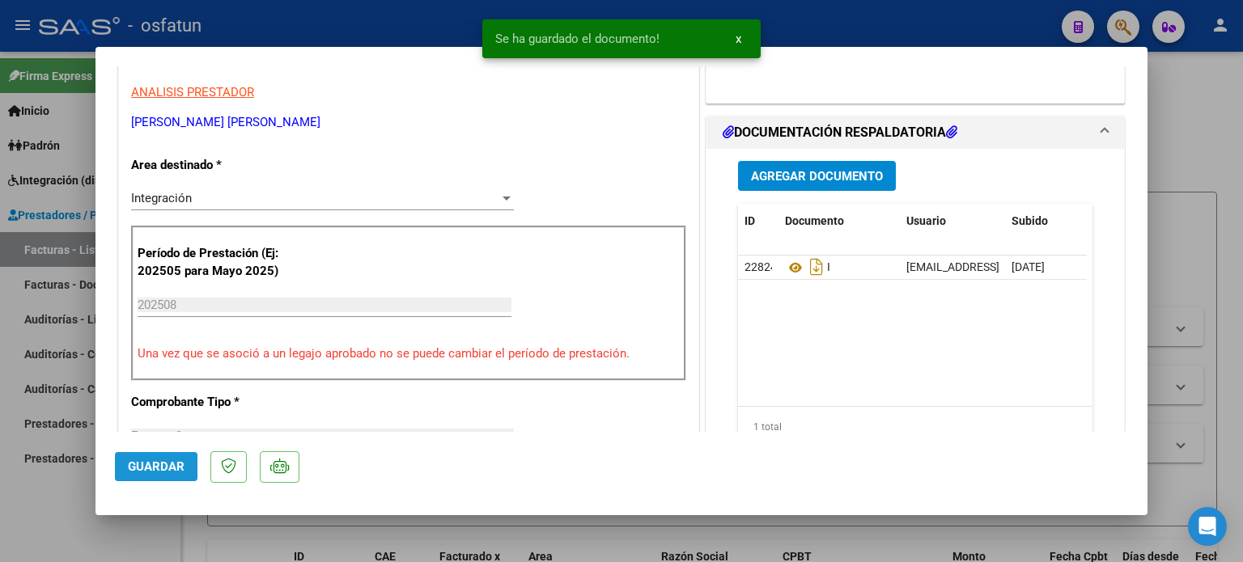
click at [157, 478] on button "Guardar" at bounding box center [156, 466] width 83 height 29
click at [1178, 106] on div at bounding box center [621, 281] width 1243 height 562
type input "$ 0,00"
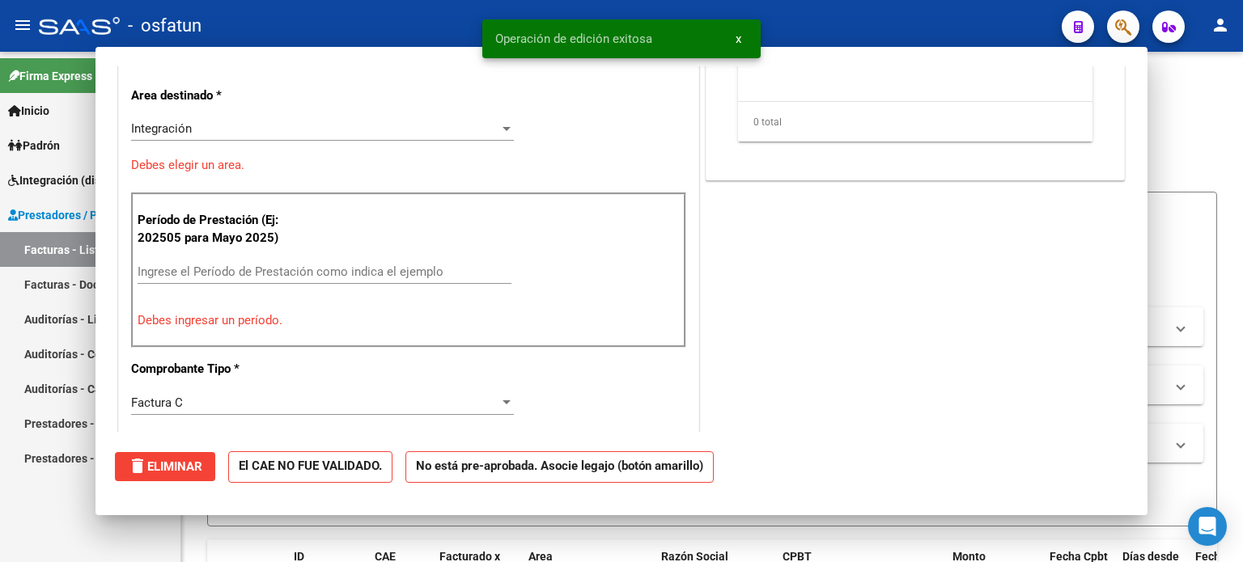
scroll to position [274, 0]
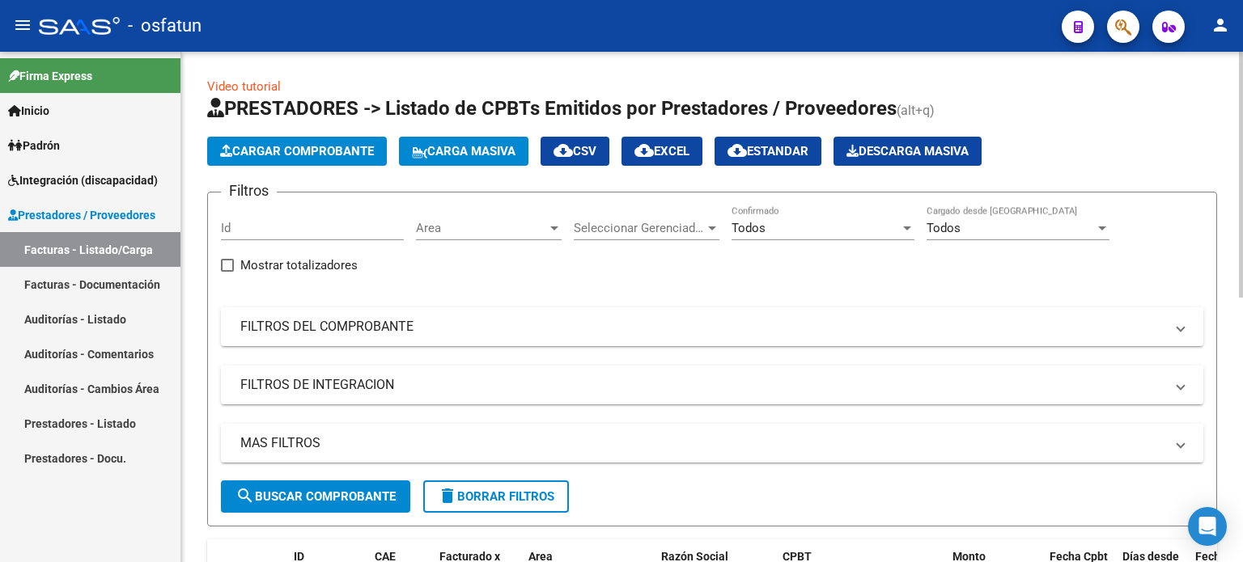
click at [317, 161] on button "Cargar Comprobante" at bounding box center [297, 151] width 180 height 29
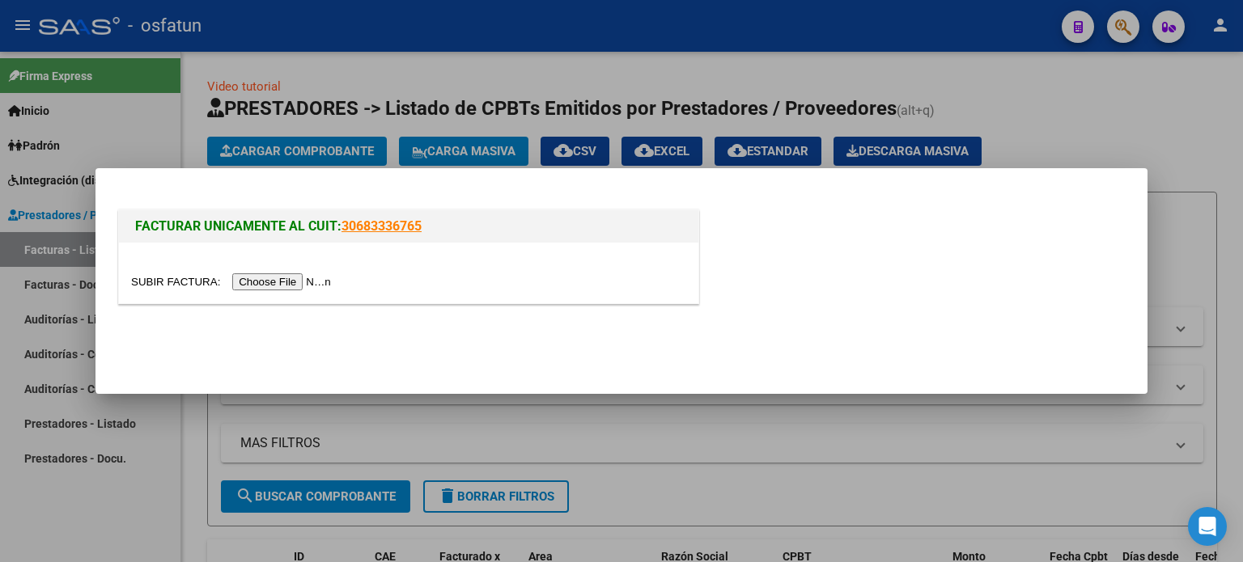
click at [307, 282] on input "file" at bounding box center [233, 281] width 205 height 17
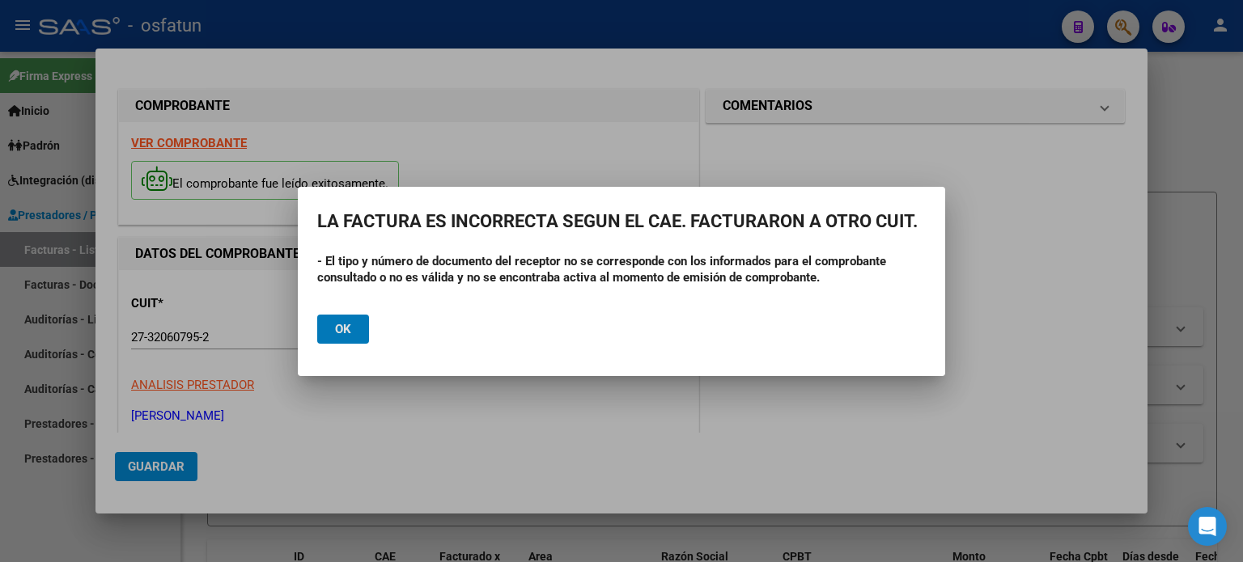
click at [353, 325] on button "Ok" at bounding box center [343, 329] width 52 height 29
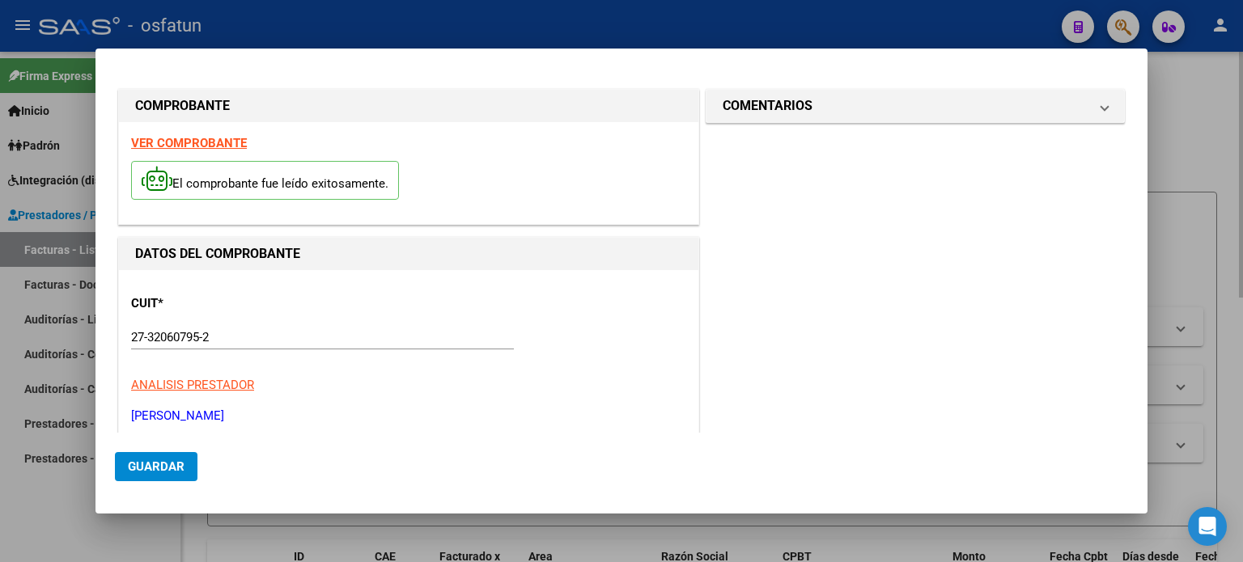
click at [1226, 112] on div at bounding box center [621, 281] width 1243 height 562
